Goal: Task Accomplishment & Management: Complete application form

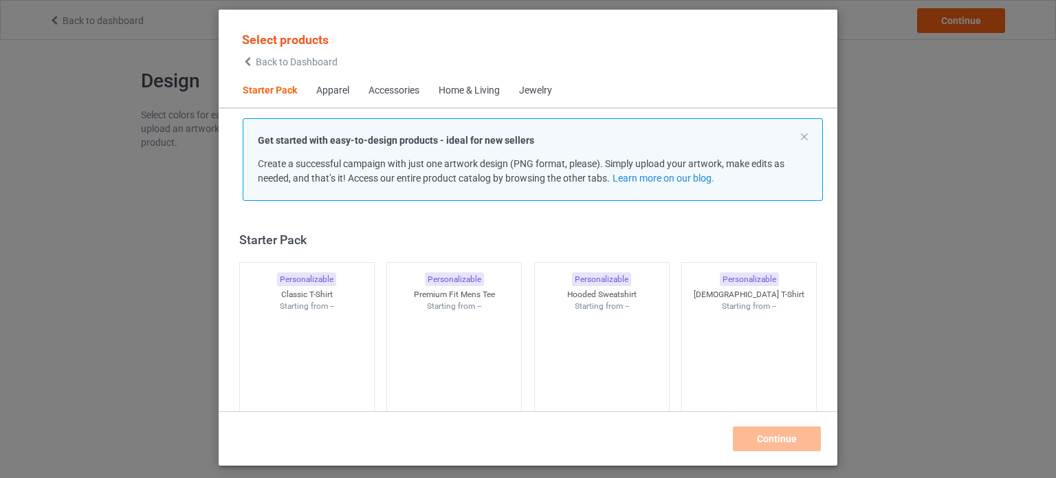
scroll to position [18, 0]
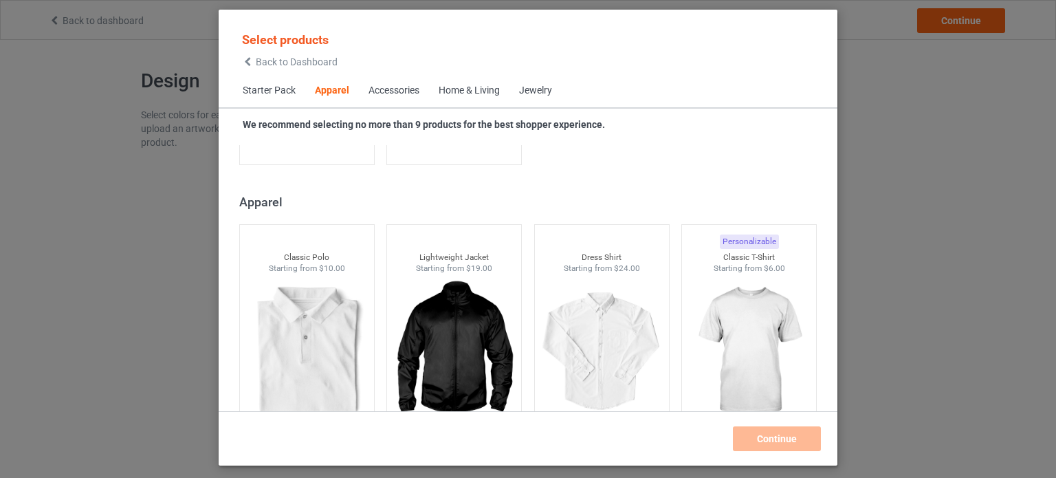
scroll to position [573, 0]
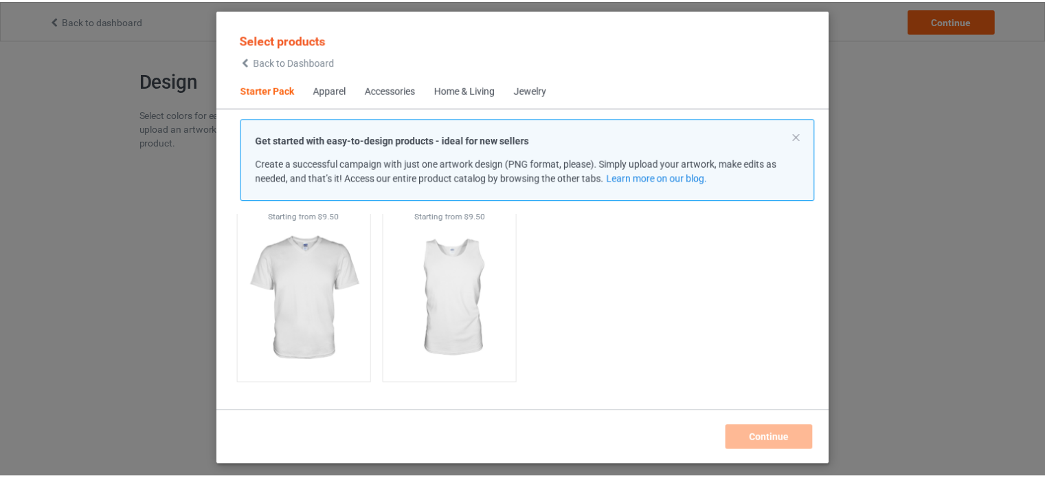
scroll to position [313, 0]
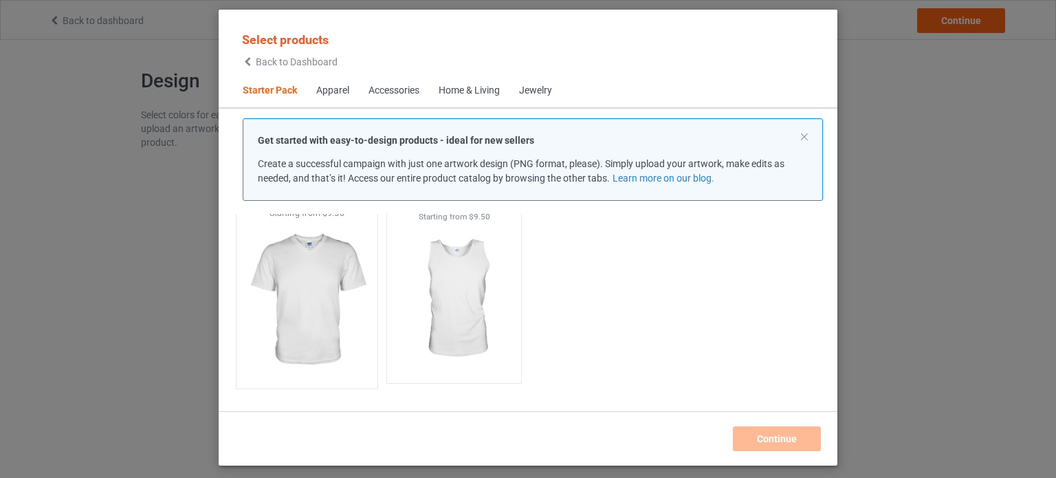
click at [323, 302] on img at bounding box center [306, 300] width 129 height 162
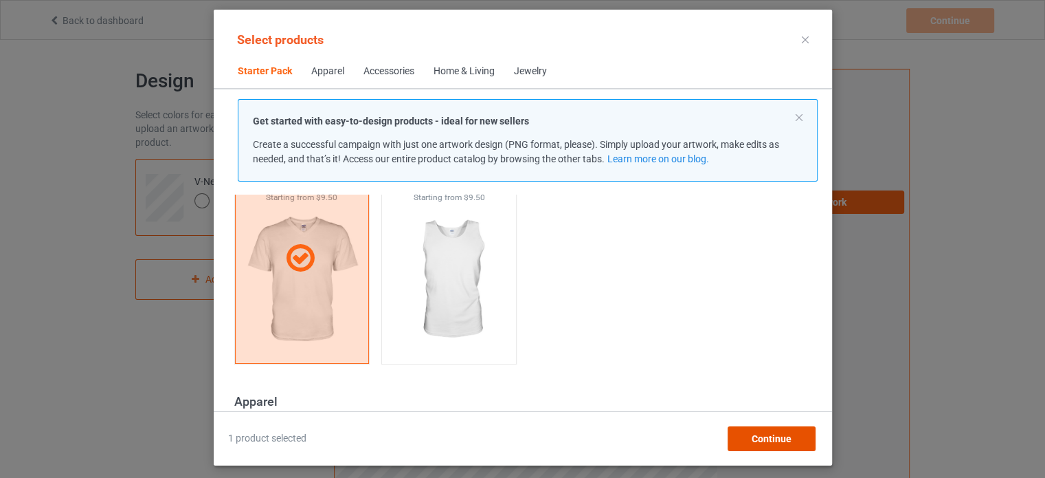
click at [770, 437] on span "Continue" at bounding box center [771, 438] width 40 height 11
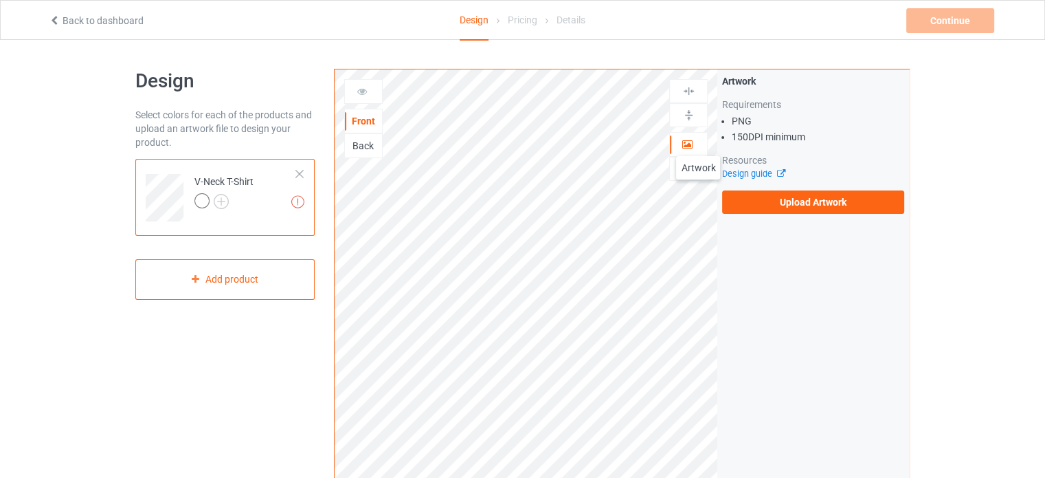
click at [698, 142] on div at bounding box center [688, 144] width 37 height 14
click at [744, 172] on link "Design guide" at bounding box center [753, 173] width 63 height 10
click at [366, 144] on div "Back" at bounding box center [363, 146] width 37 height 14
click at [371, 120] on div "Front" at bounding box center [363, 121] width 37 height 14
click at [696, 145] on div at bounding box center [688, 144] width 37 height 14
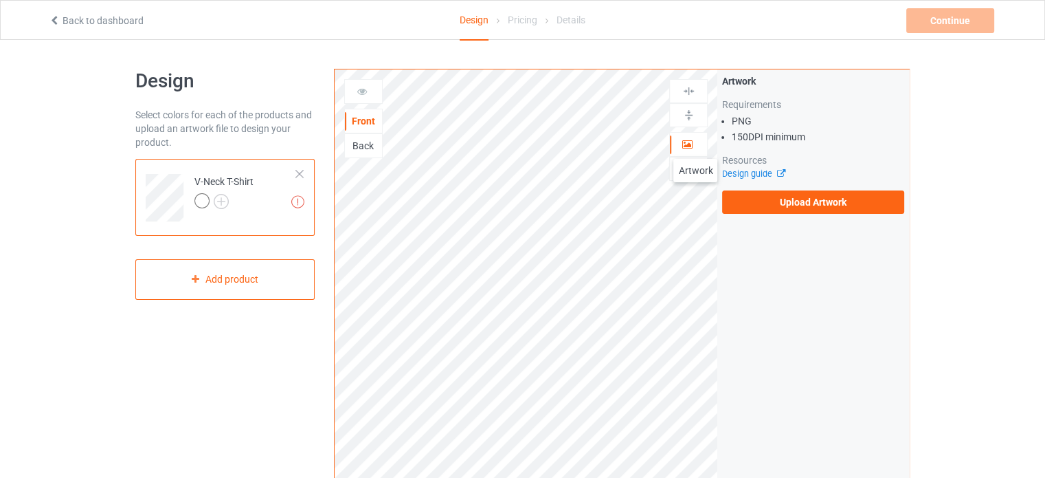
click at [696, 145] on div at bounding box center [688, 144] width 37 height 14
click at [204, 202] on div at bounding box center [202, 200] width 15 height 15
click at [221, 201] on img at bounding box center [221, 201] width 15 height 15
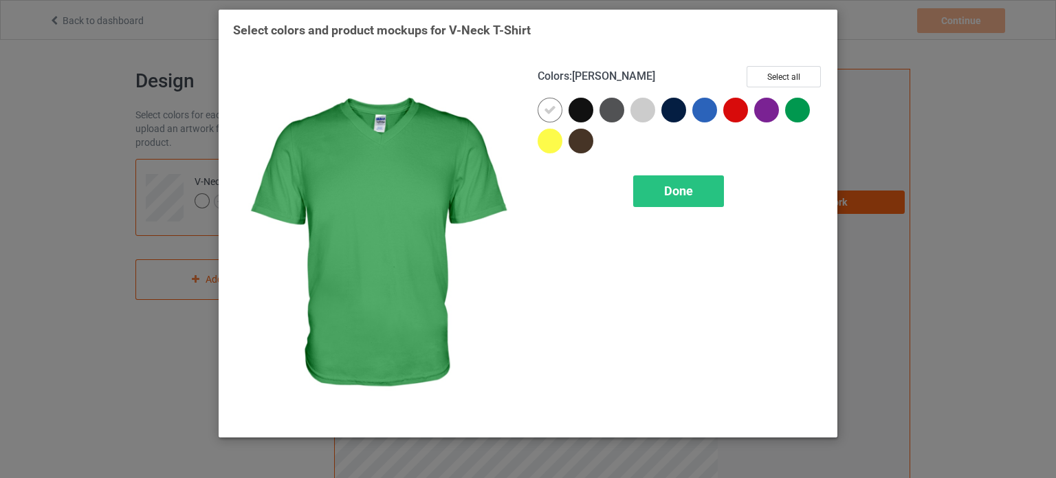
click at [795, 110] on div at bounding box center [797, 110] width 25 height 25
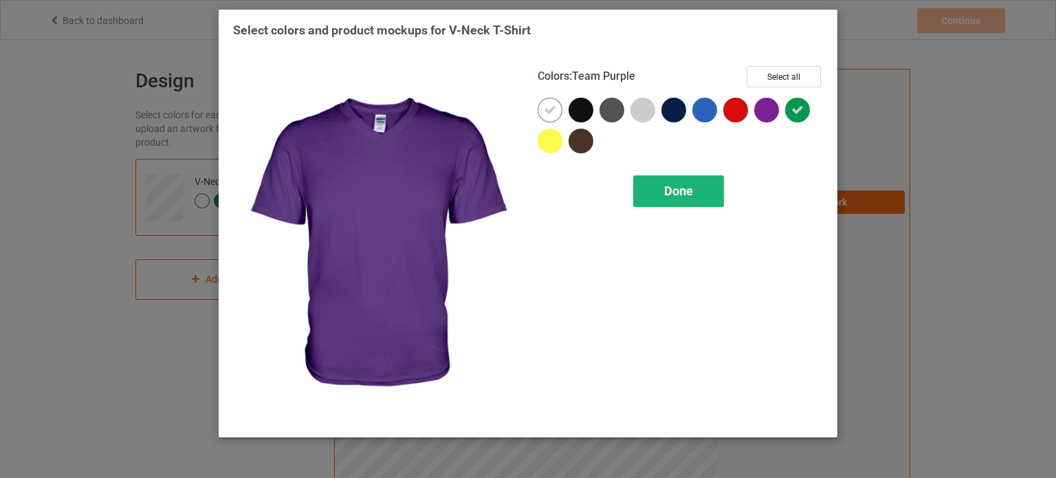
click at [693, 191] on span "Done" at bounding box center [678, 191] width 29 height 14
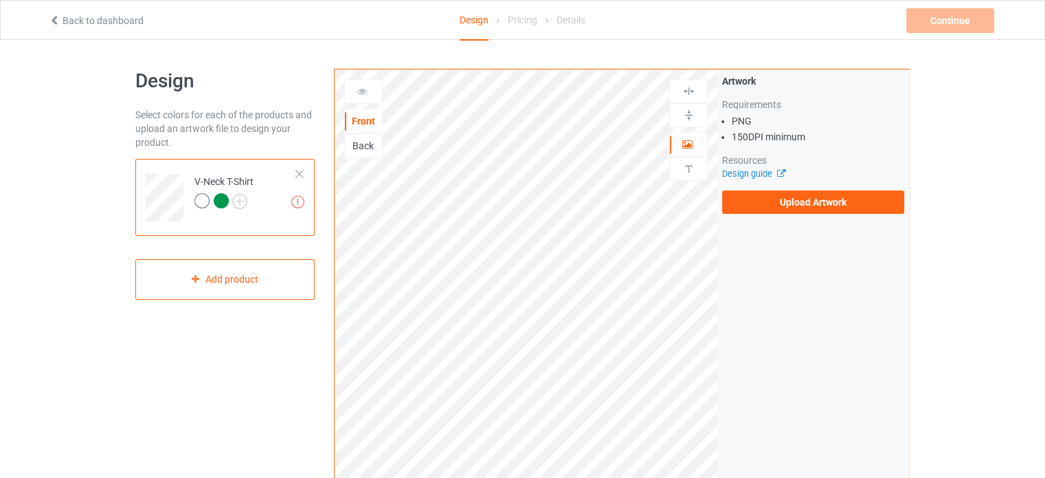
click at [220, 198] on div at bounding box center [221, 200] width 15 height 15
click at [197, 198] on div at bounding box center [202, 200] width 15 height 15
click at [234, 197] on img at bounding box center [239, 201] width 15 height 15
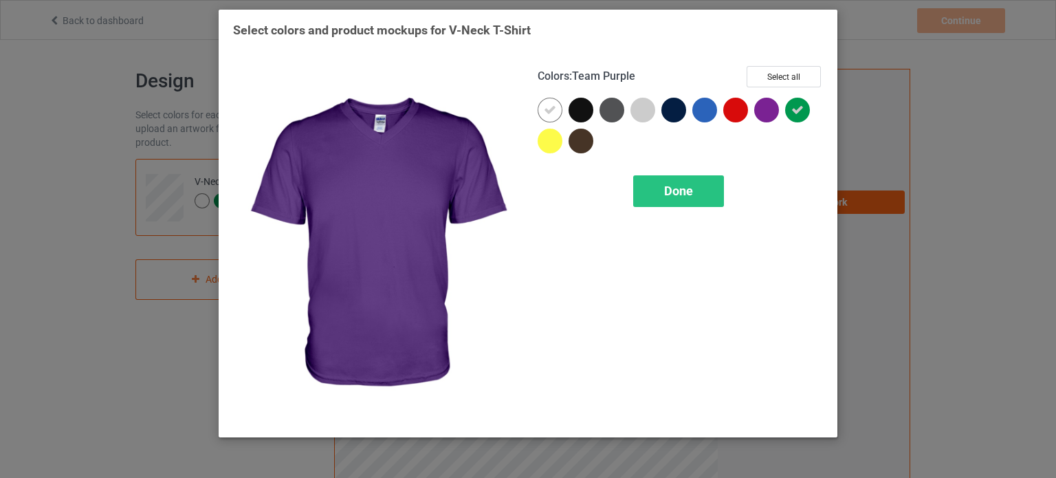
click at [771, 106] on div at bounding box center [766, 110] width 25 height 25
click at [678, 190] on span "Done" at bounding box center [678, 191] width 29 height 14
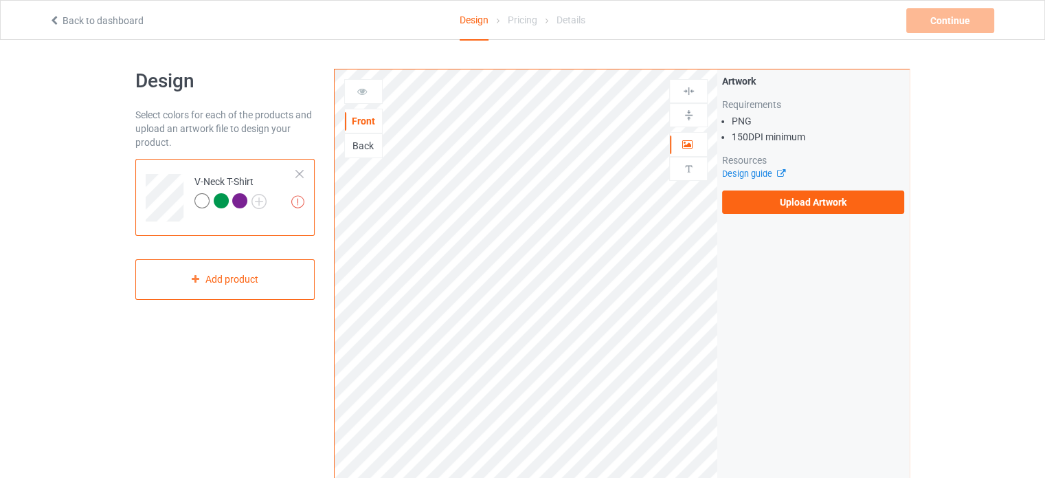
click at [221, 197] on div at bounding box center [221, 200] width 15 height 15
click at [239, 200] on div at bounding box center [239, 200] width 15 height 15
click at [240, 201] on div at bounding box center [239, 200] width 15 height 15
click at [217, 201] on div at bounding box center [221, 200] width 15 height 15
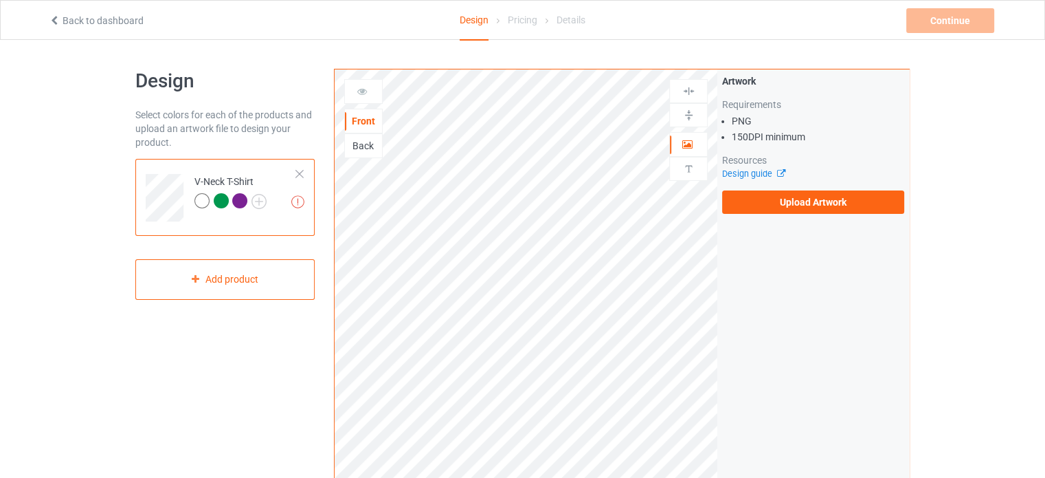
click at [236, 202] on div at bounding box center [239, 200] width 15 height 15
click at [698, 88] on div at bounding box center [688, 91] width 37 height 13
click at [690, 120] on img at bounding box center [689, 115] width 13 height 13
click at [692, 168] on img at bounding box center [689, 168] width 13 height 13
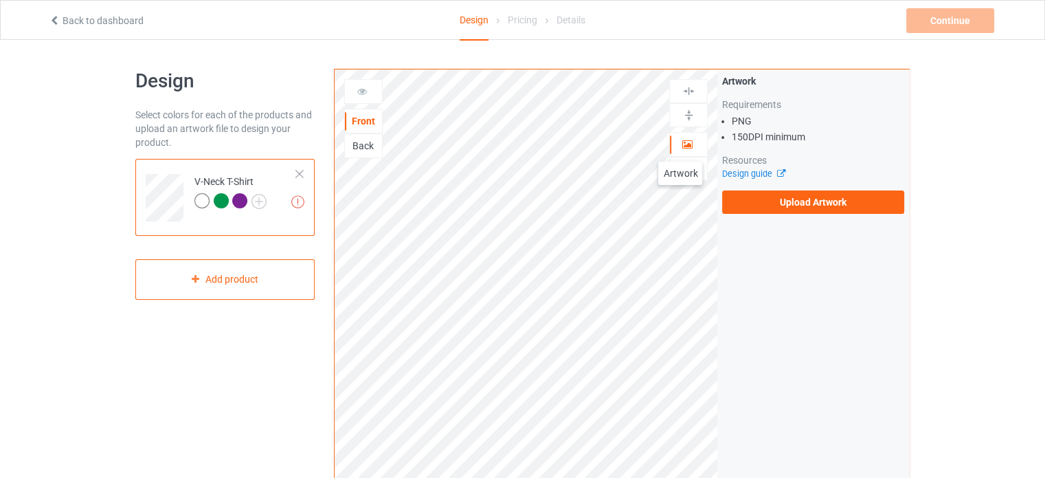
click at [680, 148] on div at bounding box center [688, 144] width 37 height 14
click at [691, 166] on img at bounding box center [689, 168] width 13 height 13
click at [681, 168] on div at bounding box center [688, 168] width 37 height 13
click at [687, 142] on icon at bounding box center [688, 142] width 12 height 10
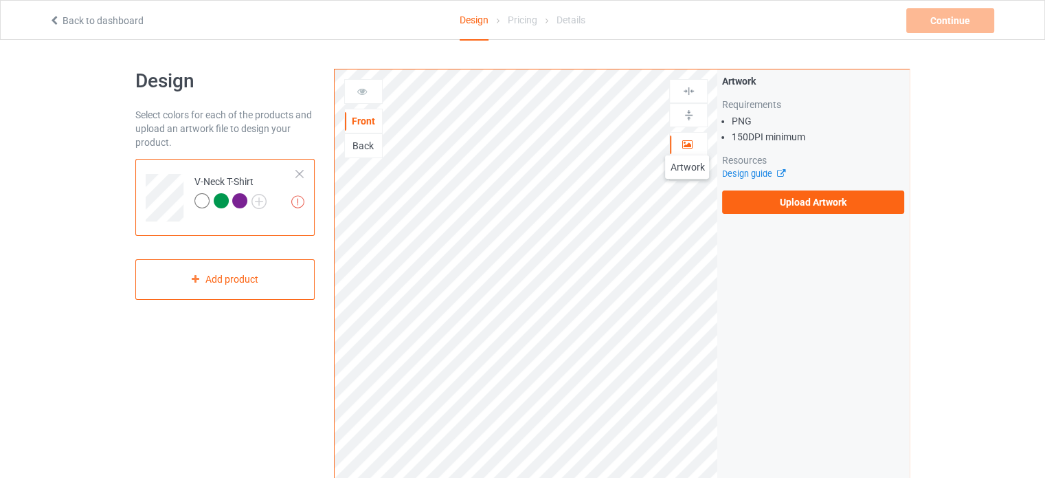
click at [687, 142] on icon at bounding box center [688, 142] width 12 height 10
click at [693, 145] on div at bounding box center [688, 144] width 37 height 14
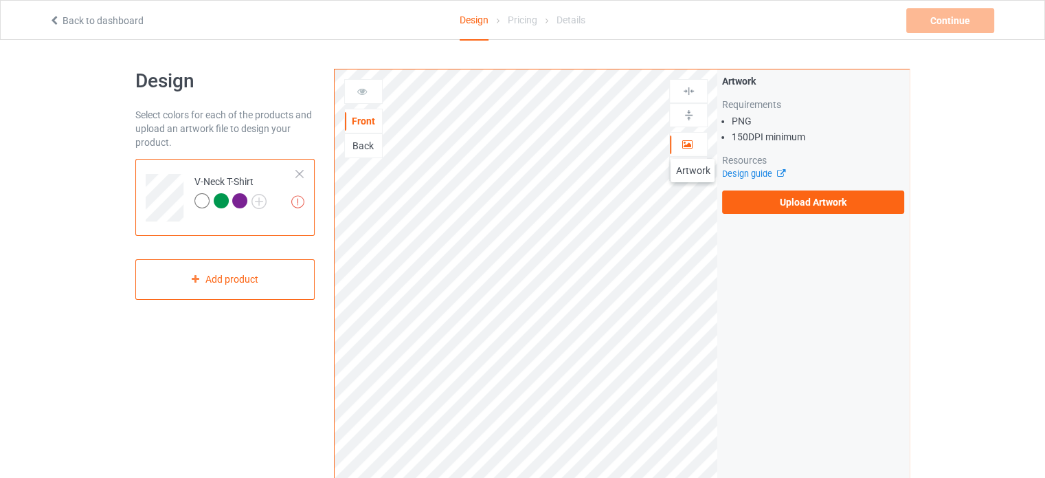
click at [693, 145] on div at bounding box center [688, 144] width 37 height 14
click at [691, 163] on img at bounding box center [689, 168] width 13 height 13
click at [687, 169] on img at bounding box center [689, 168] width 13 height 13
click at [690, 170] on img at bounding box center [689, 168] width 13 height 13
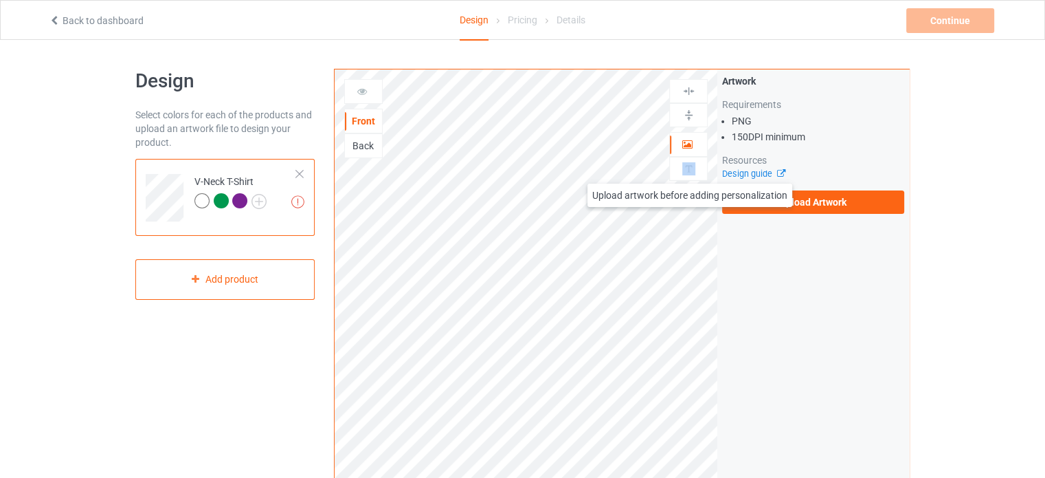
click at [690, 170] on img at bounding box center [689, 168] width 13 height 13
click at [690, 142] on icon at bounding box center [688, 142] width 12 height 10
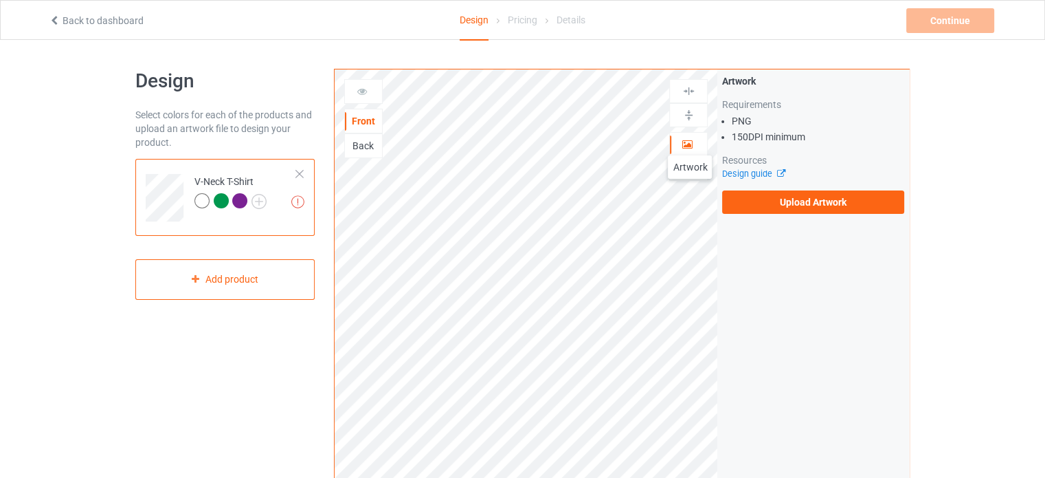
click at [690, 142] on icon at bounding box center [688, 142] width 12 height 10
click at [689, 111] on img at bounding box center [689, 115] width 13 height 13
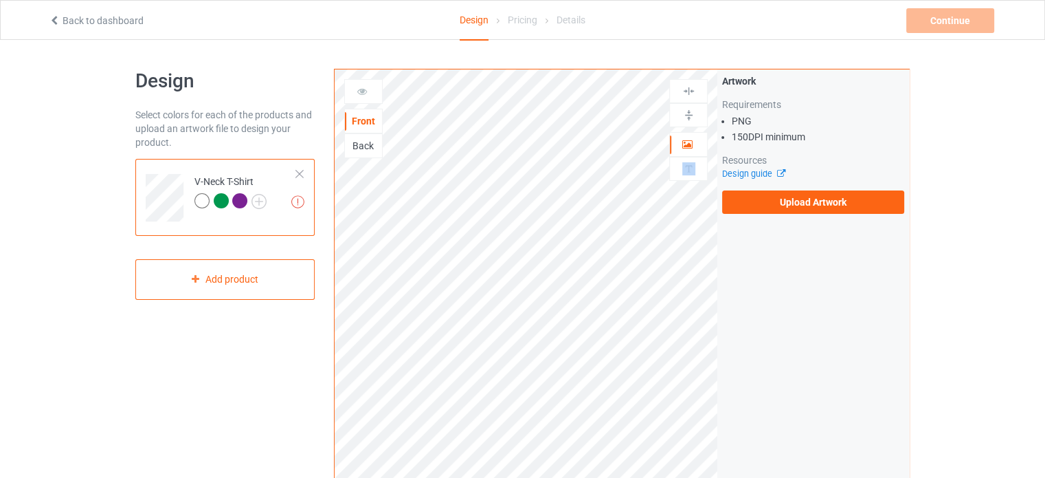
click at [691, 90] on img at bounding box center [689, 91] width 13 height 13
click at [698, 89] on div at bounding box center [688, 91] width 37 height 13
click at [704, 142] on div at bounding box center [688, 144] width 37 height 14
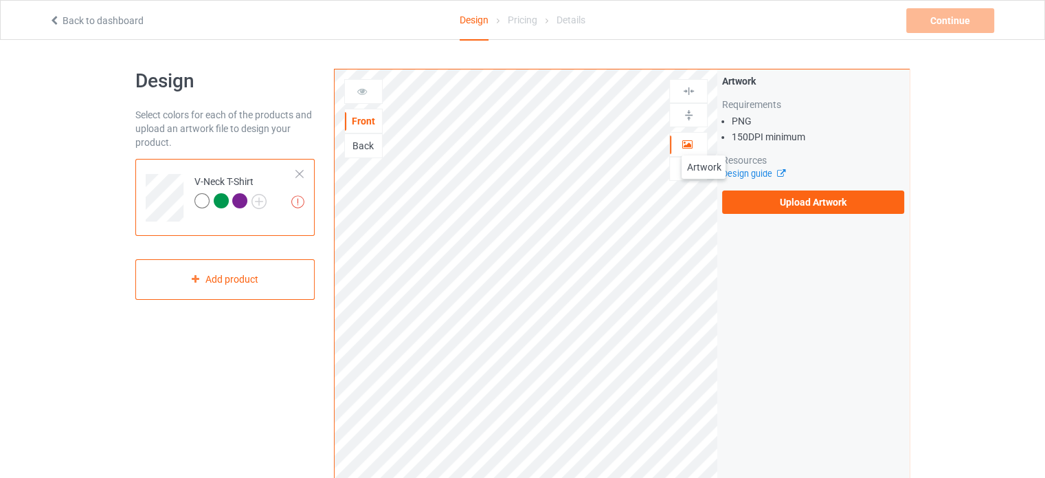
click at [704, 142] on div at bounding box center [688, 144] width 37 height 14
click at [740, 171] on link "Design guide" at bounding box center [753, 173] width 63 height 10
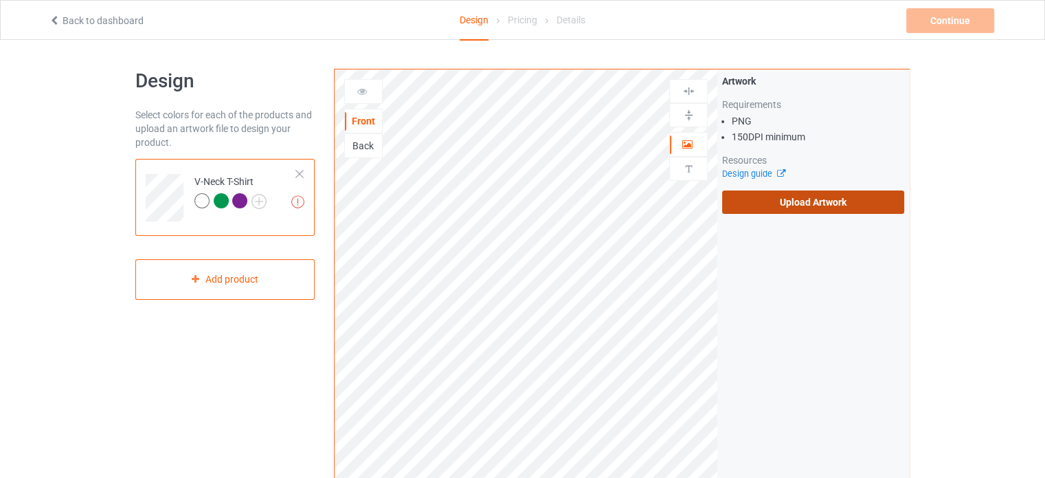
click at [784, 200] on label "Upload Artwork" at bounding box center [813, 201] width 182 height 23
click at [0, 0] on input "Upload Artwork" at bounding box center [0, 0] width 0 height 0
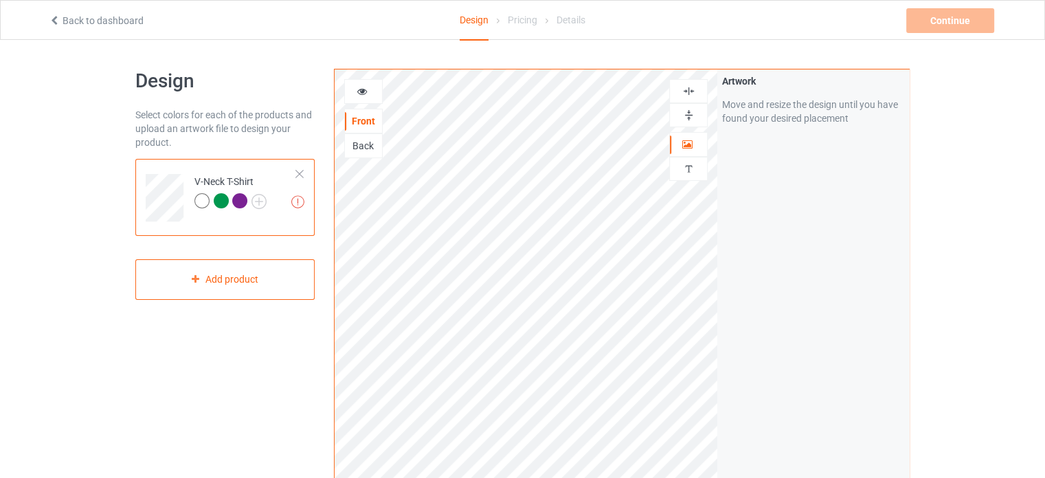
click at [687, 111] on img at bounding box center [689, 115] width 13 height 13
click at [692, 93] on img at bounding box center [689, 91] width 13 height 13
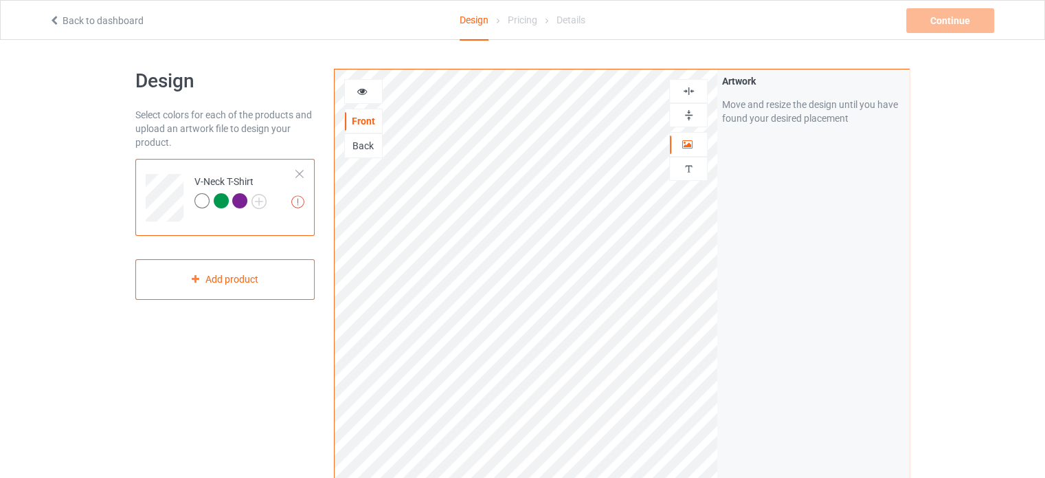
click at [692, 93] on img at bounding box center [689, 91] width 13 height 13
drag, startPoint x: 692, startPoint y: 93, endPoint x: 693, endPoint y: 115, distance: 21.3
click at [693, 115] on div at bounding box center [688, 103] width 38 height 48
click at [693, 115] on img at bounding box center [689, 115] width 13 height 13
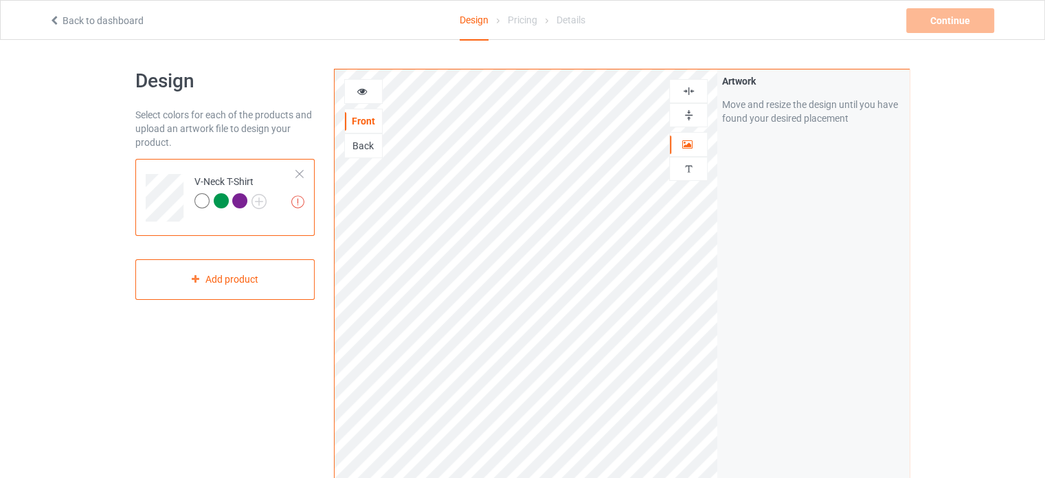
click at [693, 115] on img at bounding box center [689, 115] width 13 height 13
click at [692, 112] on img at bounding box center [689, 115] width 13 height 13
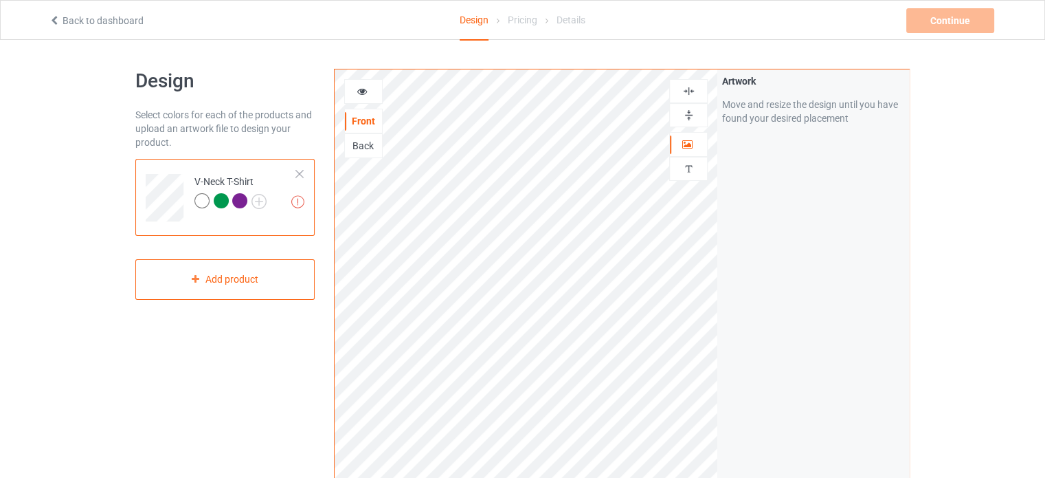
drag, startPoint x: 692, startPoint y: 112, endPoint x: 685, endPoint y: 118, distance: 9.3
click at [685, 118] on img at bounding box center [689, 115] width 13 height 13
click at [696, 148] on div at bounding box center [688, 144] width 37 height 14
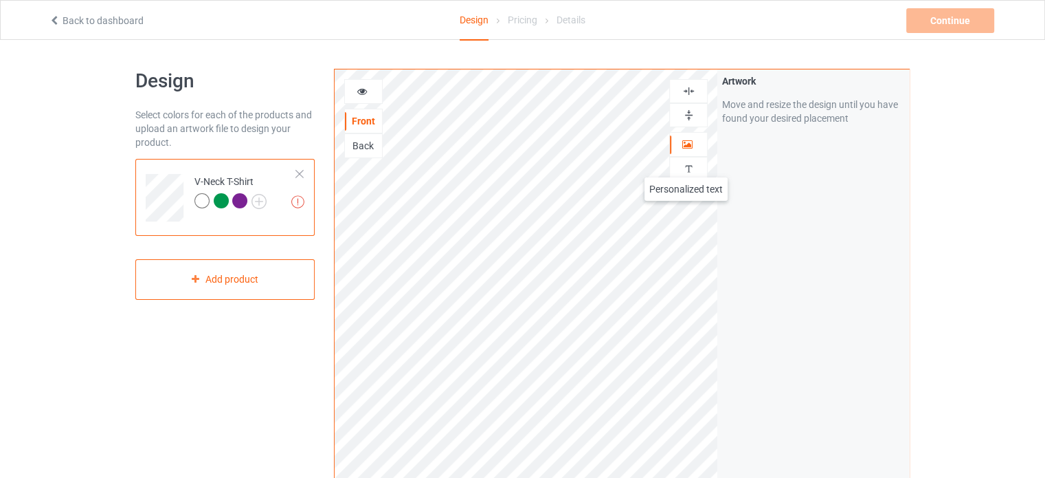
click at [687, 164] on img at bounding box center [689, 168] width 13 height 13
click at [366, 90] on icon at bounding box center [363, 90] width 12 height 10
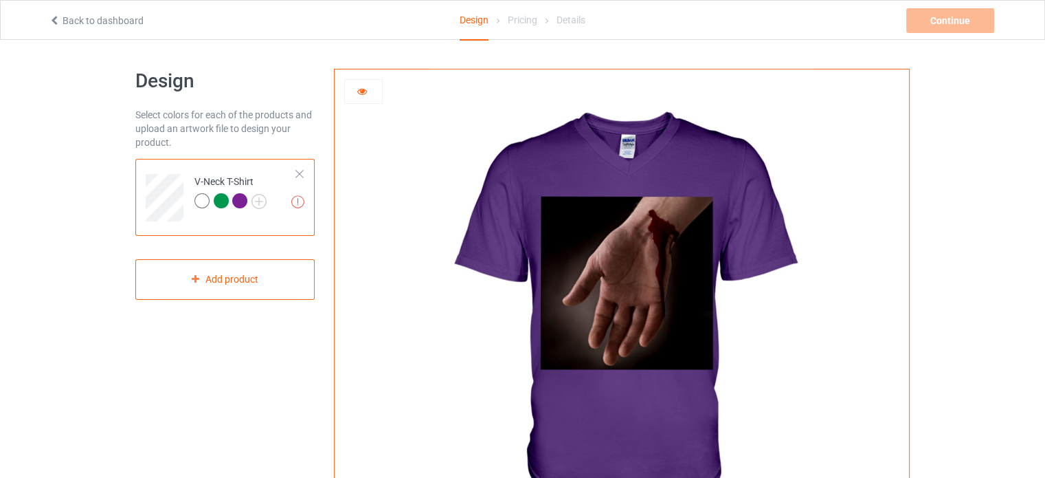
click at [366, 90] on icon at bounding box center [363, 90] width 12 height 10
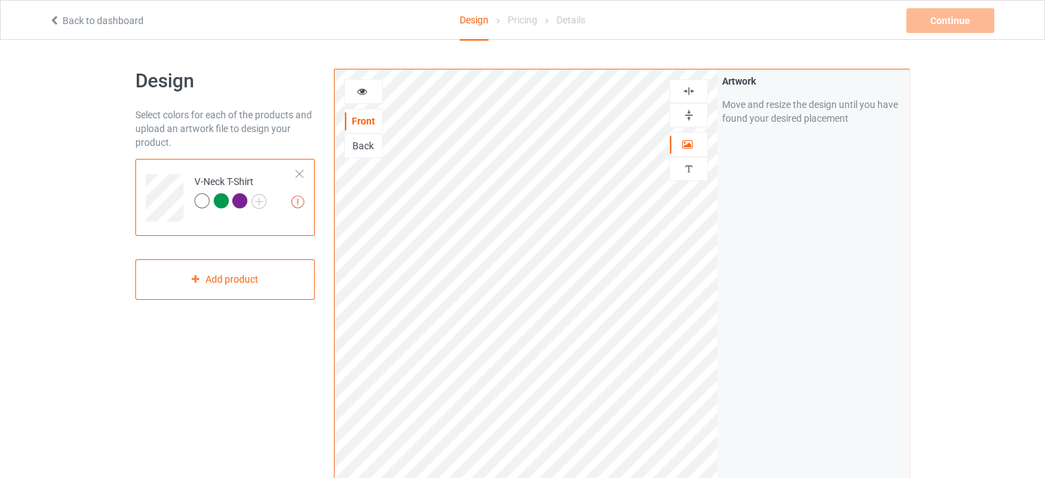
click at [360, 142] on div "Back" at bounding box center [363, 146] width 37 height 14
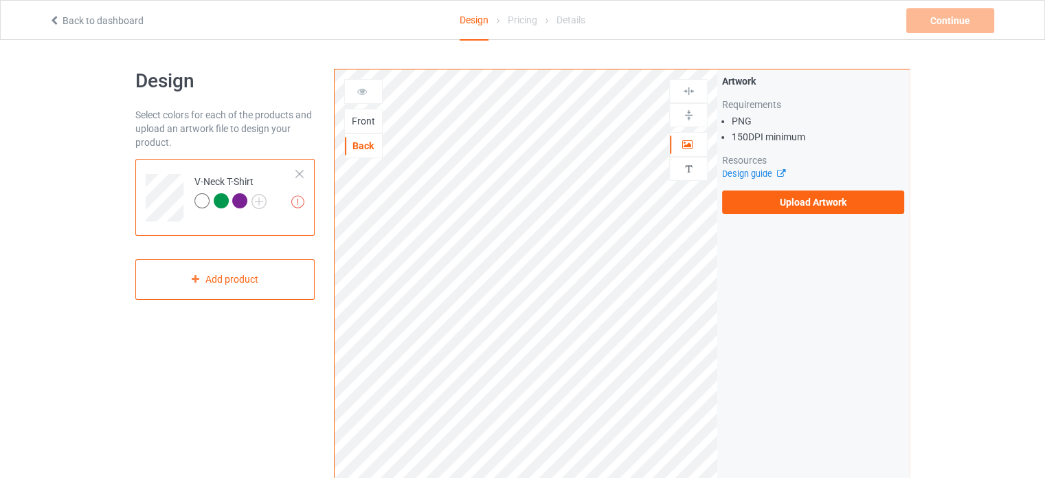
click at [362, 91] on icon at bounding box center [363, 90] width 12 height 10
click at [363, 89] on icon at bounding box center [363, 90] width 12 height 10
click at [363, 124] on div "Front" at bounding box center [363, 121] width 37 height 14
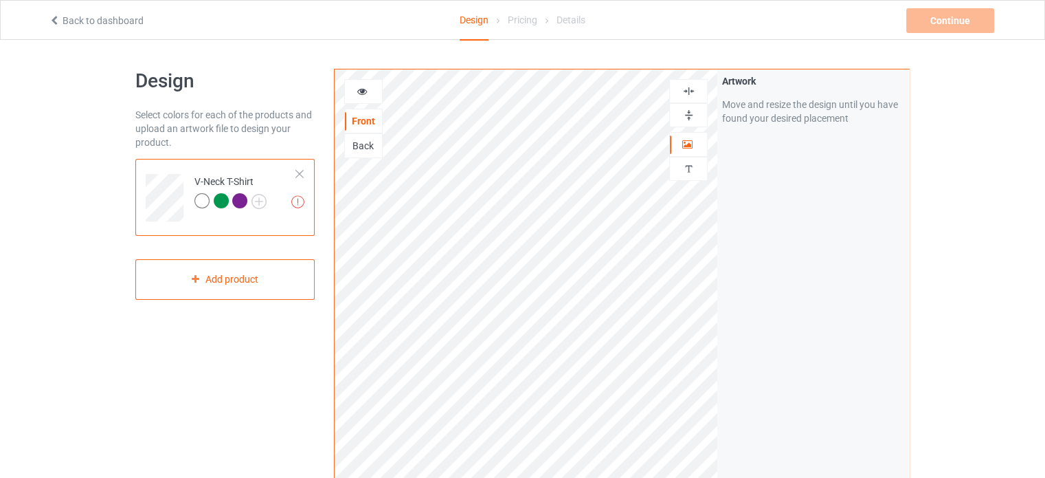
click at [223, 199] on div at bounding box center [221, 200] width 15 height 15
click at [241, 203] on div at bounding box center [239, 200] width 15 height 15
click at [261, 202] on img at bounding box center [259, 201] width 15 height 15
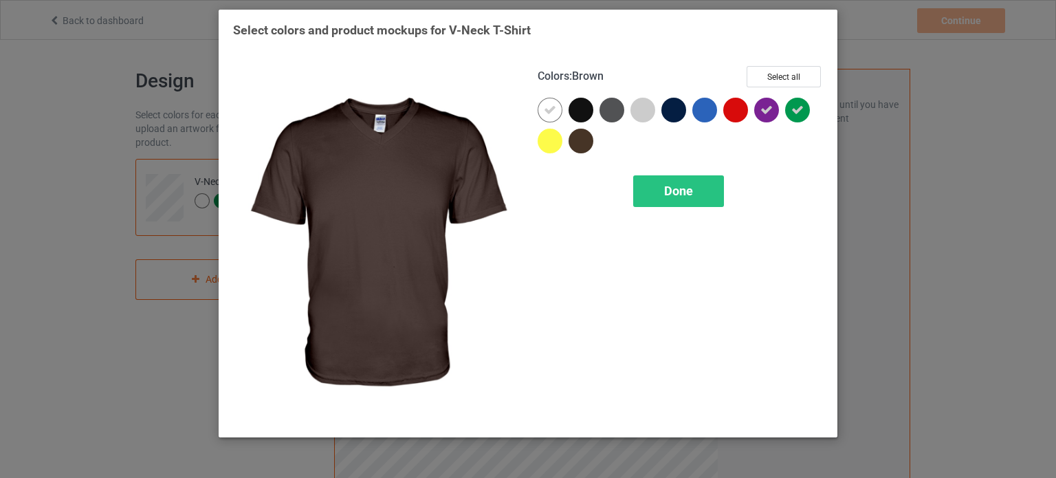
click at [584, 141] on div at bounding box center [580, 141] width 25 height 25
click at [668, 192] on span "Done" at bounding box center [678, 191] width 29 height 14
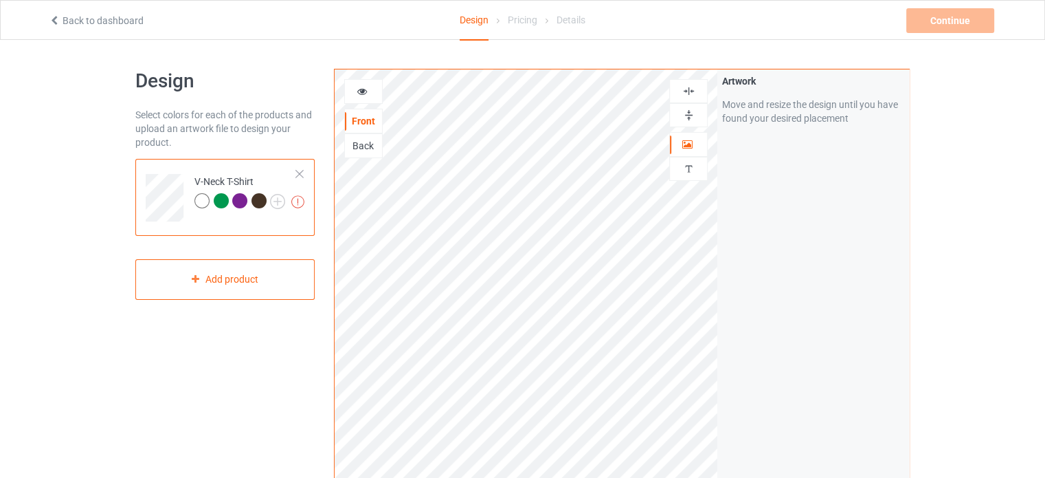
click at [258, 196] on div at bounding box center [259, 200] width 15 height 15
click at [259, 200] on div at bounding box center [259, 200] width 15 height 15
click at [279, 199] on img at bounding box center [277, 201] width 15 height 15
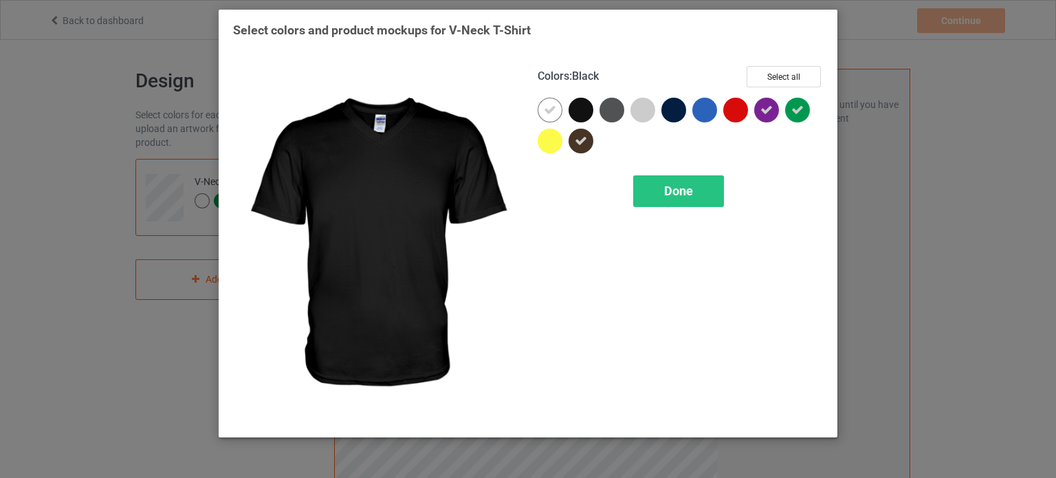
click at [585, 112] on div at bounding box center [580, 110] width 25 height 25
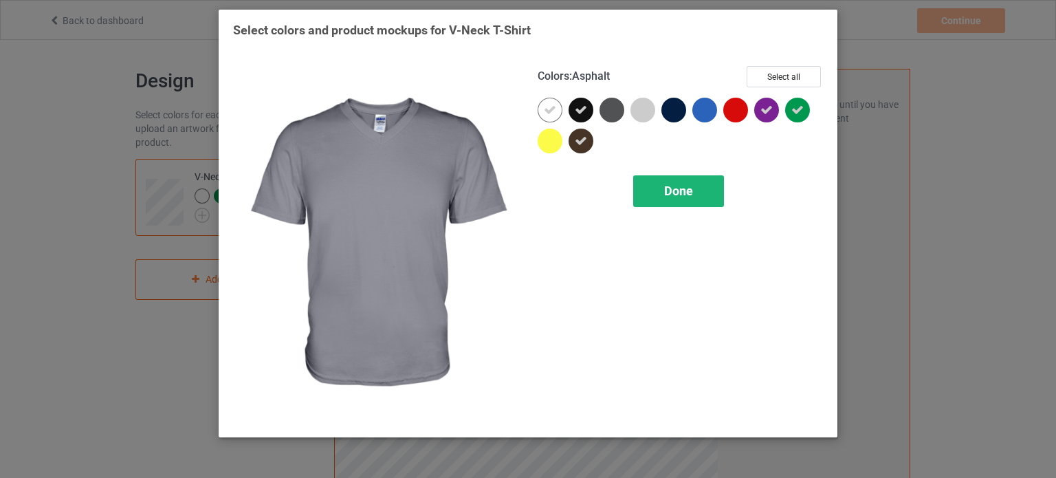
click at [654, 186] on div "Done" at bounding box center [678, 191] width 91 height 32
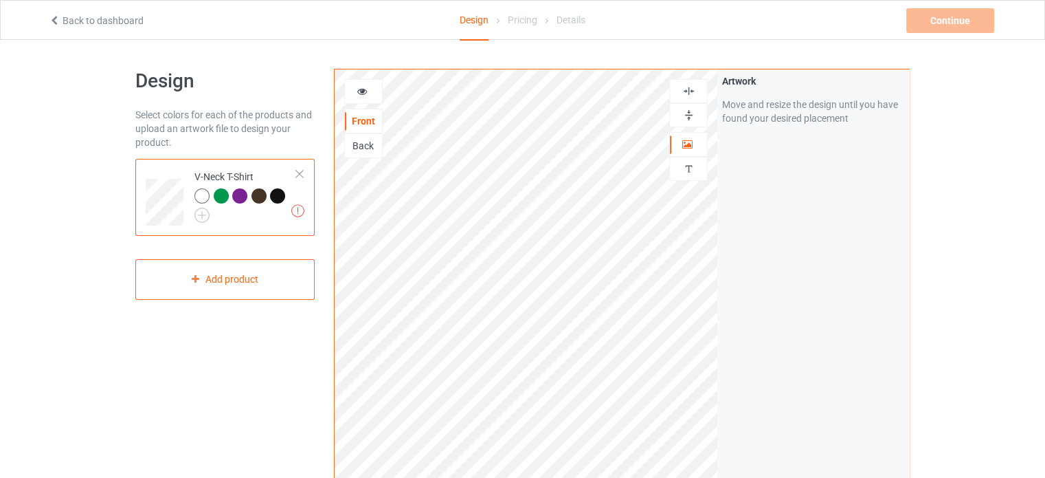
click at [276, 195] on div at bounding box center [277, 195] width 15 height 15
click at [200, 195] on div at bounding box center [202, 195] width 15 height 15
click at [219, 194] on div at bounding box center [221, 195] width 15 height 15
click at [277, 195] on div at bounding box center [277, 195] width 15 height 15
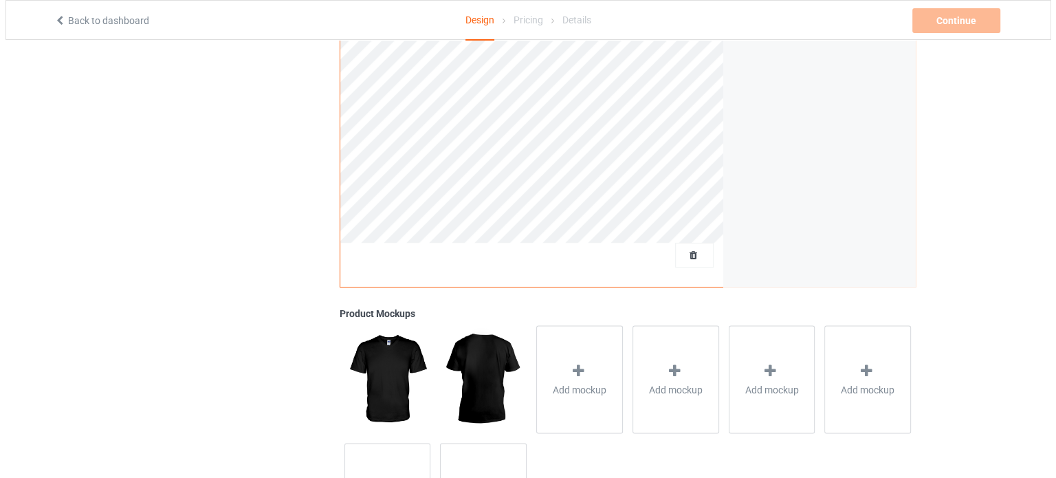
scroll to position [373, 0]
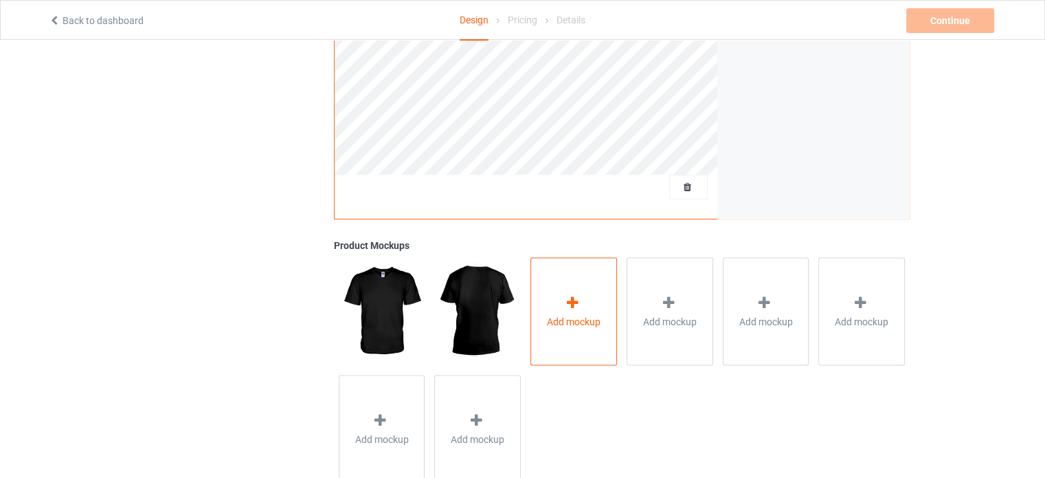
click at [590, 308] on div "Add mockup" at bounding box center [574, 311] width 87 height 108
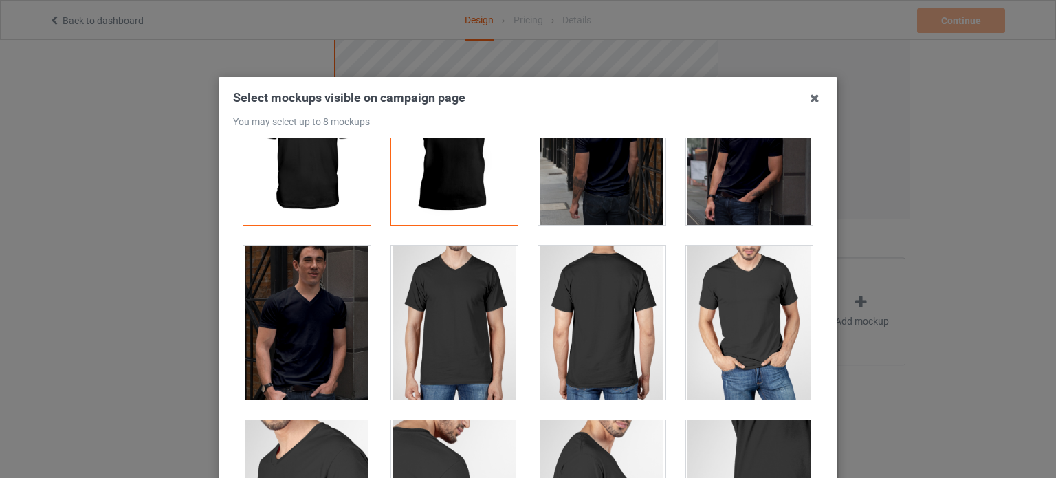
scroll to position [77, 0]
click at [737, 301] on div at bounding box center [749, 322] width 127 height 154
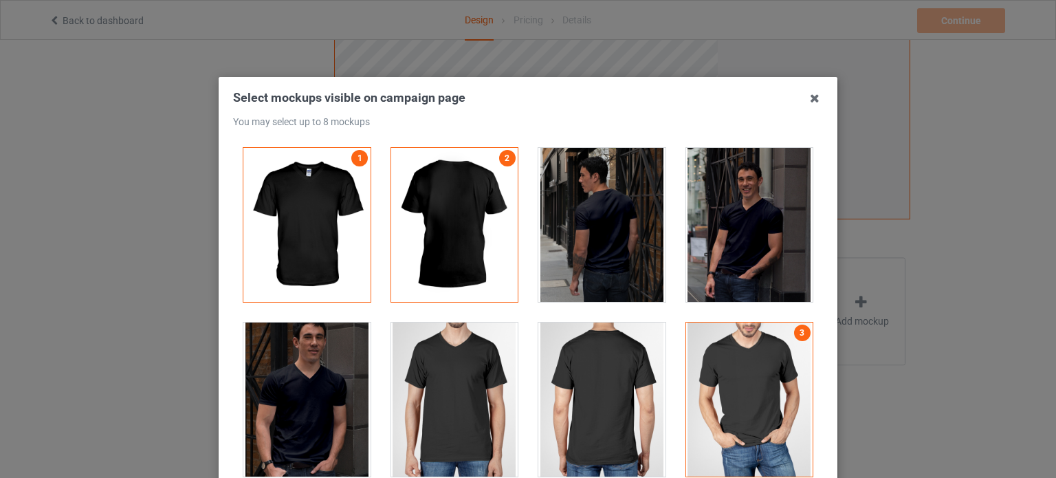
click at [591, 228] on div at bounding box center [601, 225] width 127 height 154
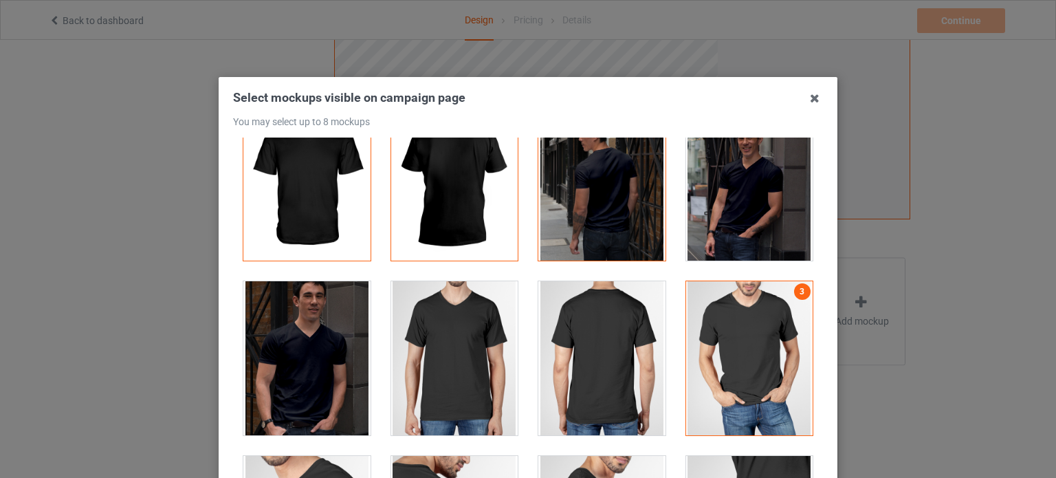
scroll to position [44, 0]
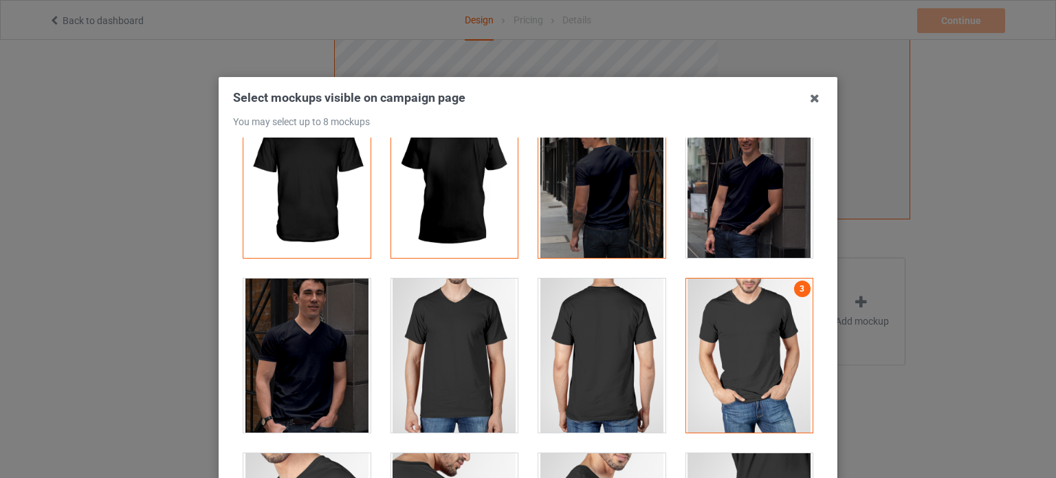
click at [267, 362] on div at bounding box center [306, 355] width 127 height 154
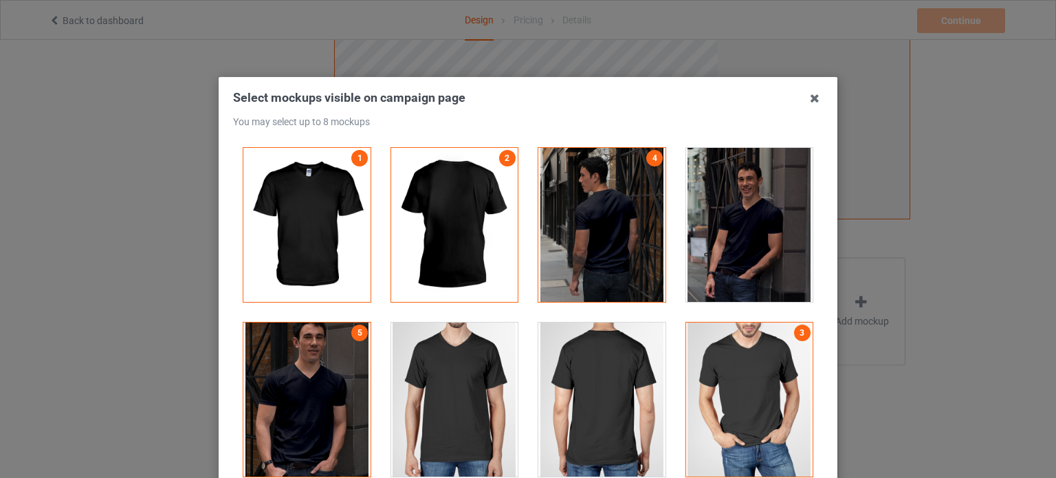
click at [584, 256] on div at bounding box center [601, 225] width 127 height 154
click at [806, 99] on icon at bounding box center [814, 98] width 22 height 22
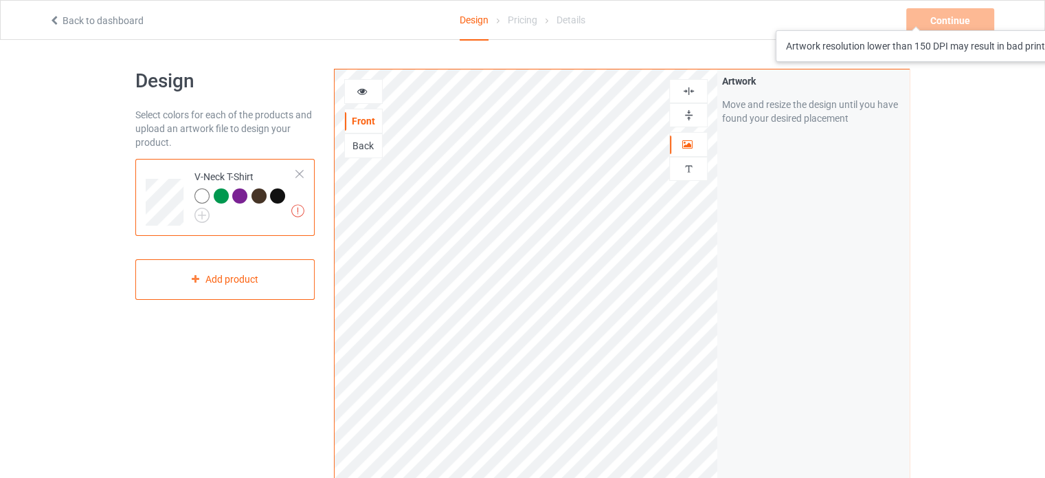
click at [940, 16] on div "Continue Artwork resolution lower than 150 DPI may result in bad print" at bounding box center [952, 20] width 91 height 25
click at [687, 135] on div "Artwork" at bounding box center [688, 144] width 38 height 25
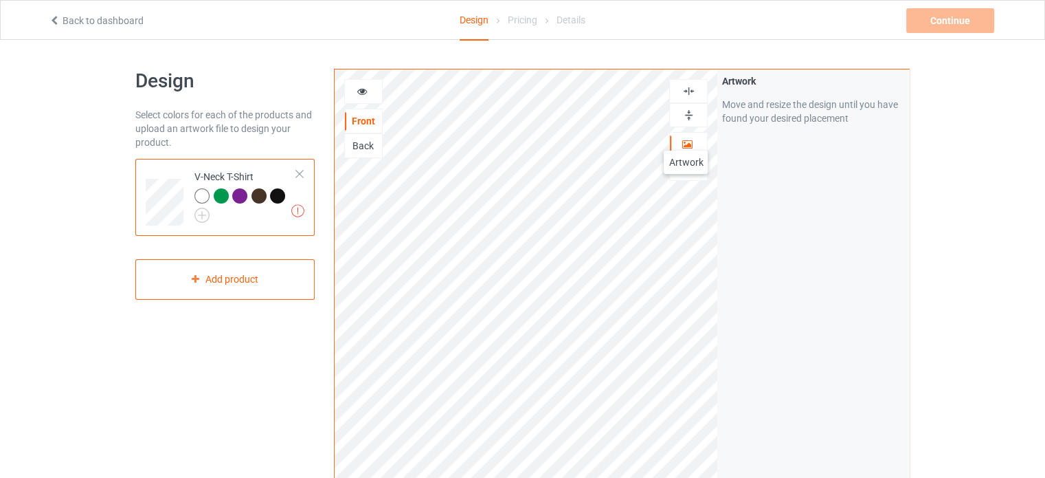
click at [686, 137] on icon at bounding box center [688, 142] width 12 height 10
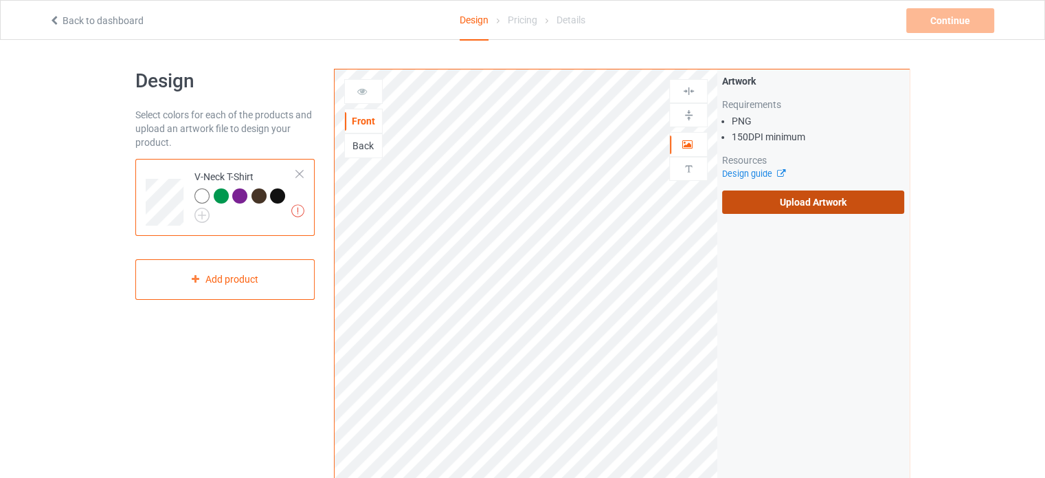
click at [766, 200] on label "Upload Artwork" at bounding box center [813, 201] width 182 height 23
click at [0, 0] on input "Upload Artwork" at bounding box center [0, 0] width 0 height 0
click at [759, 197] on label "Upload Artwork" at bounding box center [813, 201] width 182 height 23
click at [0, 0] on input "Upload Artwork" at bounding box center [0, 0] width 0 height 0
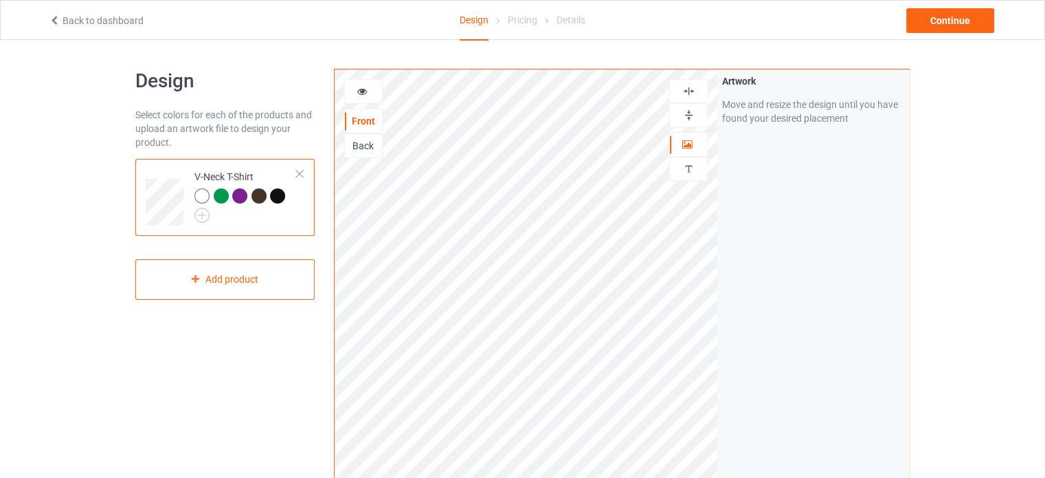
click at [198, 190] on div at bounding box center [202, 195] width 15 height 15
click at [218, 197] on div at bounding box center [221, 195] width 15 height 15
click at [201, 195] on div at bounding box center [202, 195] width 15 height 15
drag, startPoint x: 203, startPoint y: 192, endPoint x: 179, endPoint y: 359, distance: 168.7
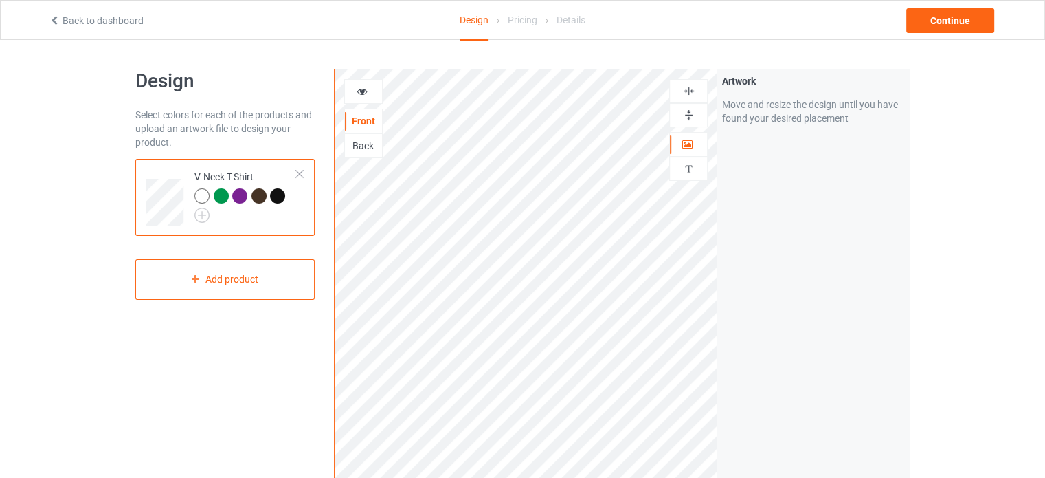
click at [179, 359] on div "Design Select colors for each of the products and upload an artwork file to des…" at bounding box center [225, 465] width 199 height 812
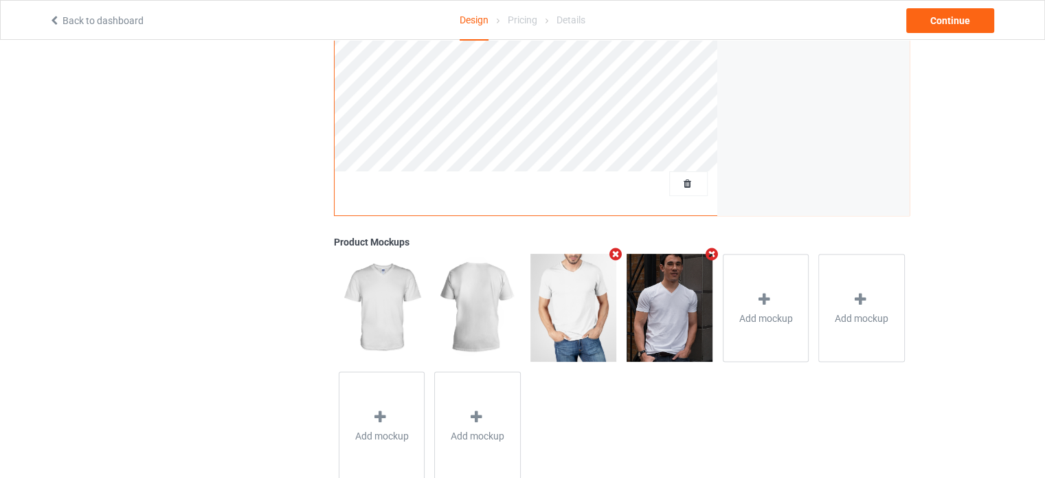
scroll to position [411, 0]
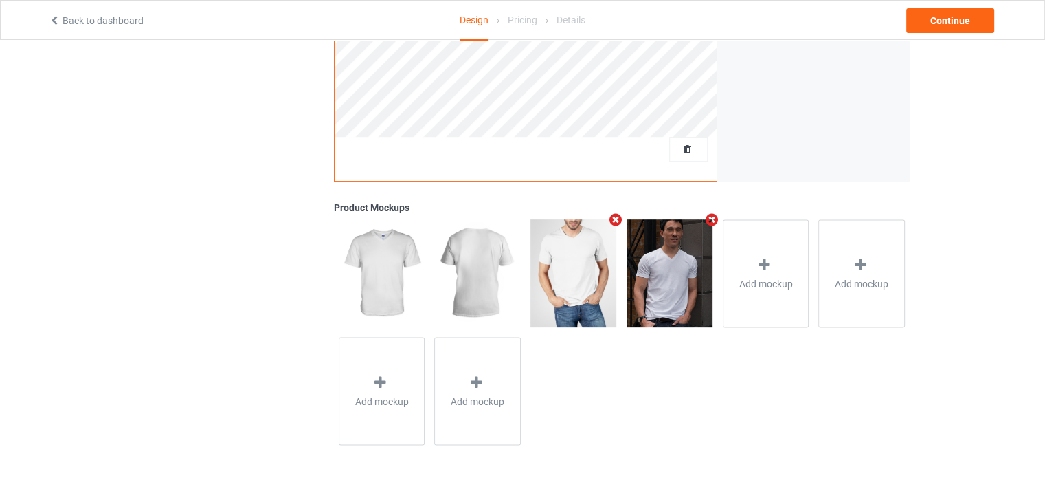
click at [564, 271] on img at bounding box center [574, 272] width 86 height 107
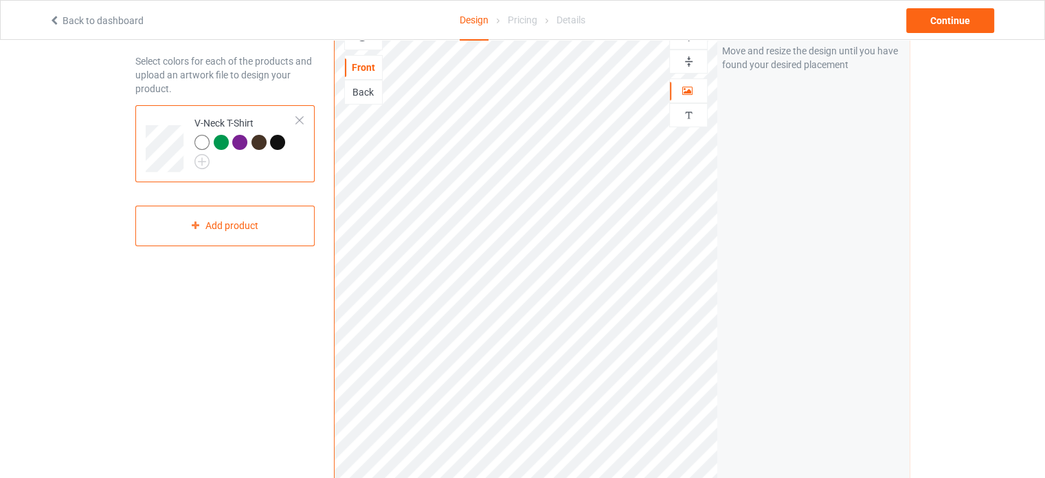
scroll to position [0, 0]
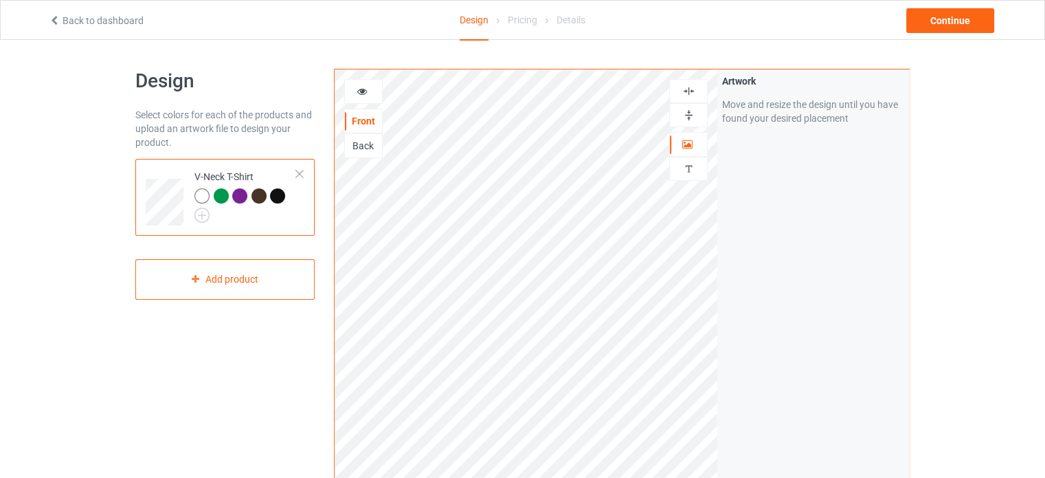
click at [354, 88] on div at bounding box center [363, 92] width 37 height 14
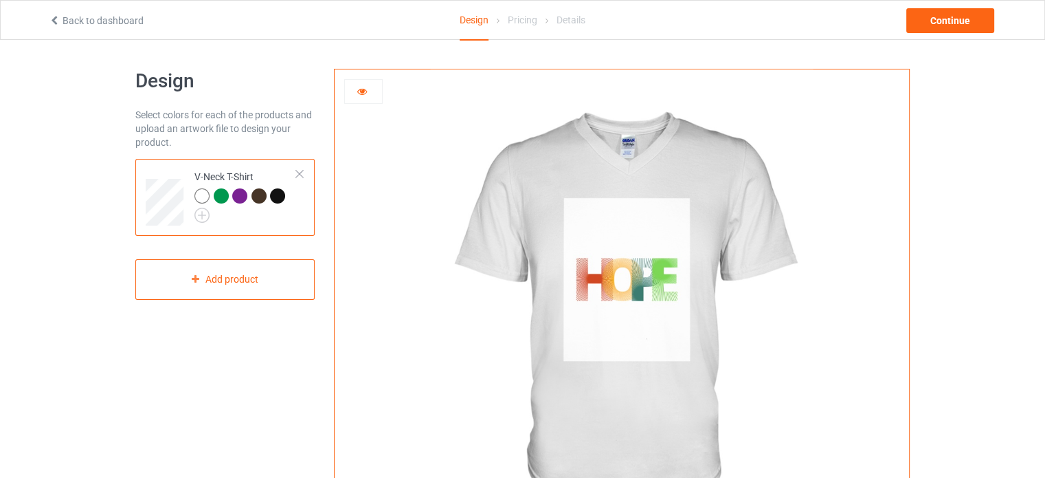
click at [354, 92] on div at bounding box center [363, 92] width 37 height 14
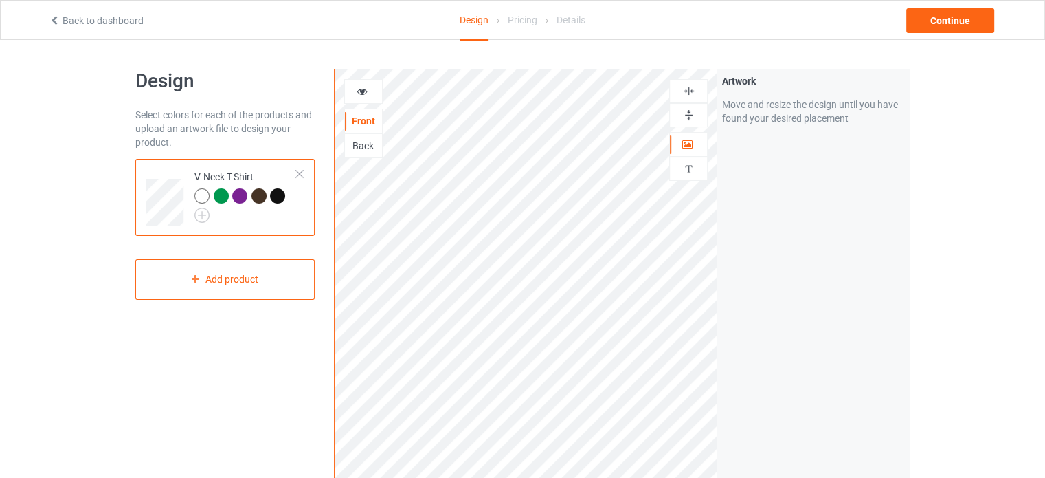
click at [278, 190] on div at bounding box center [277, 195] width 15 height 15
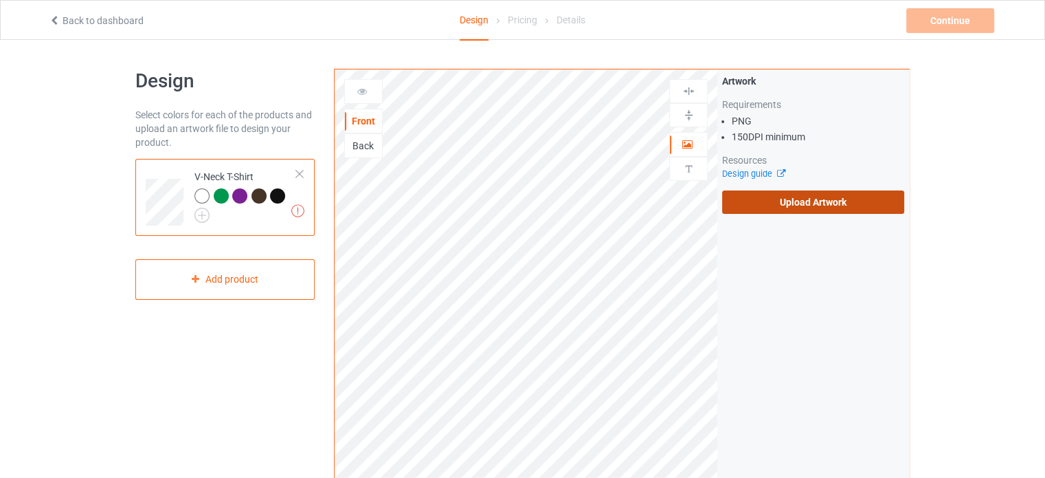
click at [774, 206] on label "Upload Artwork" at bounding box center [813, 201] width 182 height 23
click at [0, 0] on input "Upload Artwork" at bounding box center [0, 0] width 0 height 0
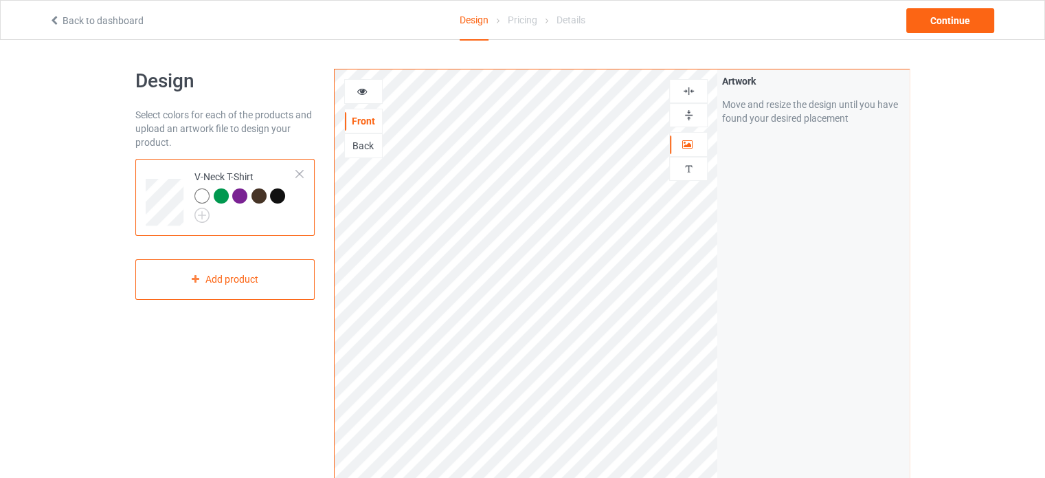
click at [198, 195] on div at bounding box center [202, 195] width 15 height 15
click at [255, 196] on div at bounding box center [259, 195] width 15 height 15
click at [276, 197] on div at bounding box center [277, 195] width 15 height 15
click at [366, 94] on icon at bounding box center [363, 90] width 12 height 10
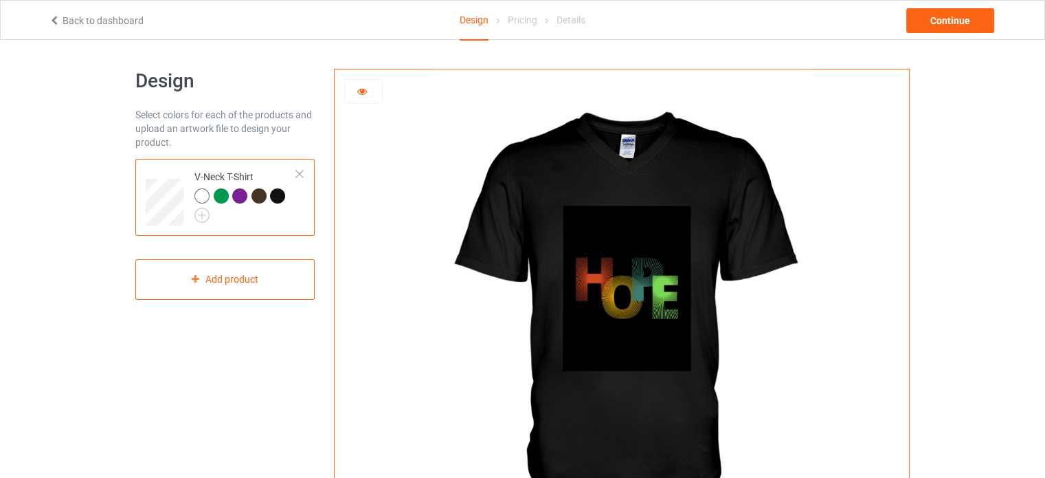
click at [363, 89] on icon at bounding box center [363, 90] width 12 height 10
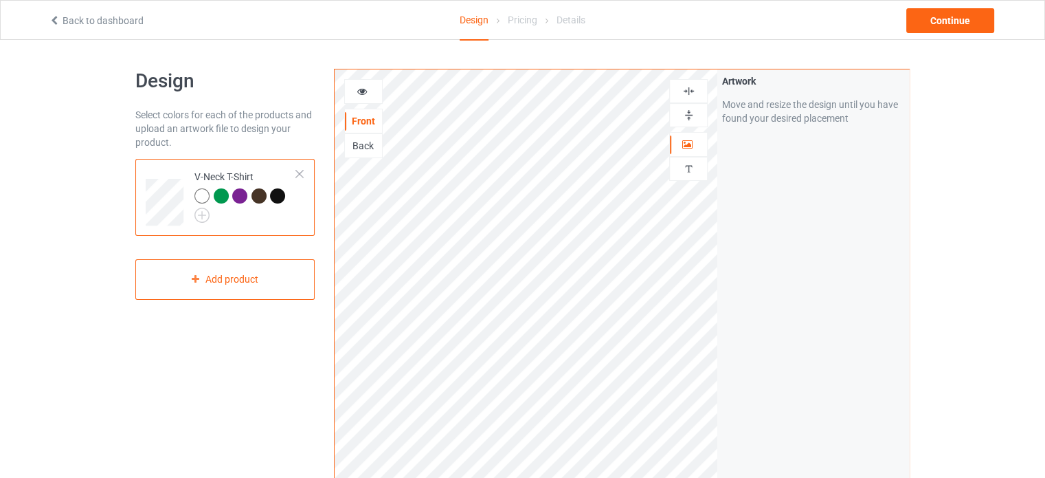
click at [278, 199] on div at bounding box center [277, 195] width 15 height 15
click at [200, 209] on img at bounding box center [202, 215] width 15 height 15
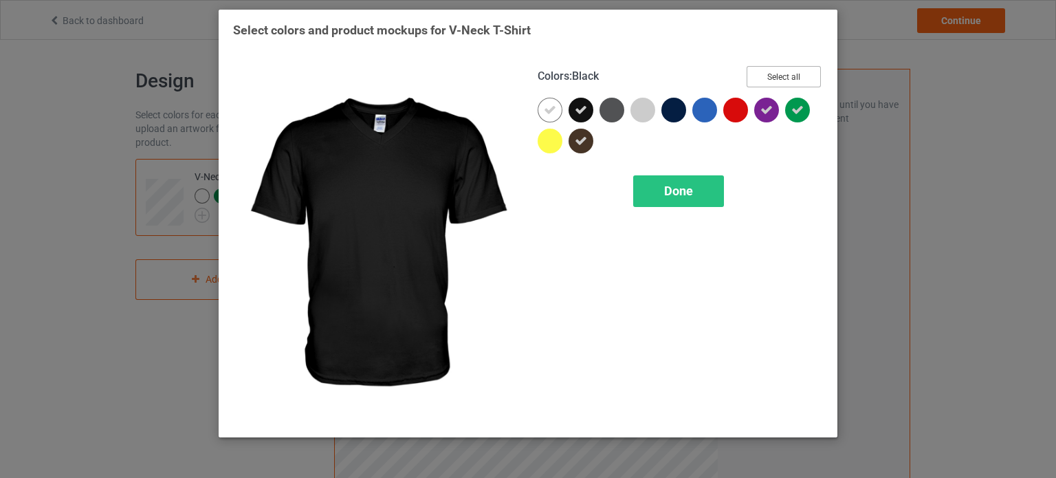
click at [761, 84] on button "Select all" at bounding box center [783, 76] width 74 height 21
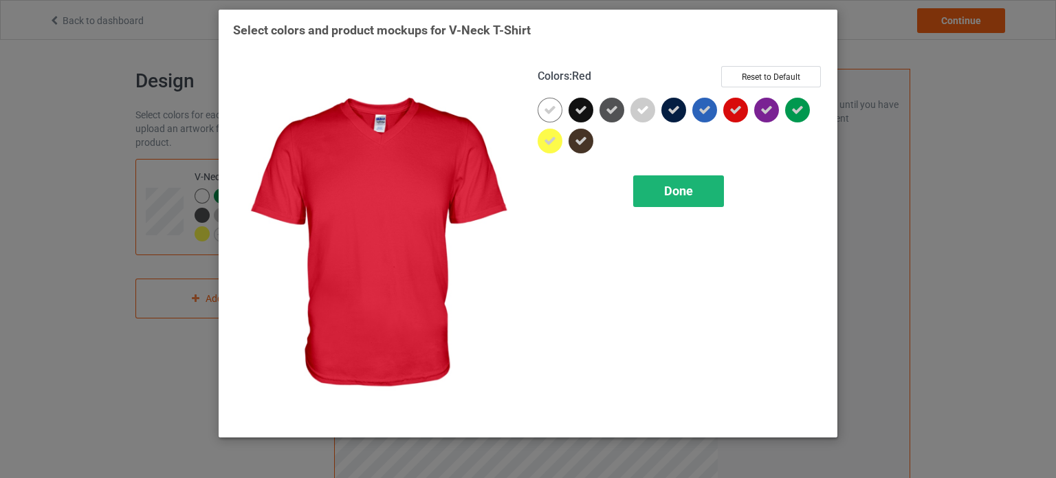
click at [671, 192] on span "Done" at bounding box center [678, 191] width 29 height 14
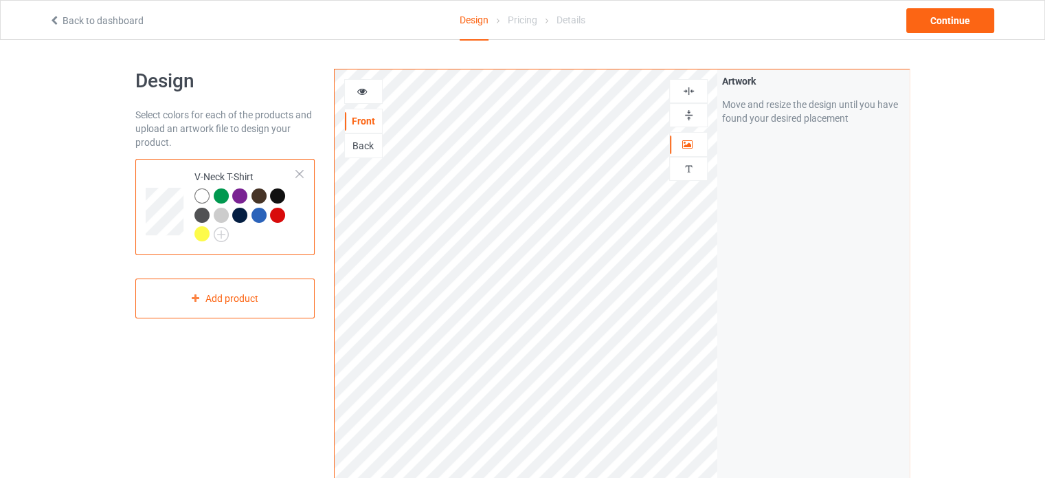
click at [274, 216] on div at bounding box center [277, 215] width 15 height 15
click at [198, 197] on div at bounding box center [202, 195] width 15 height 15
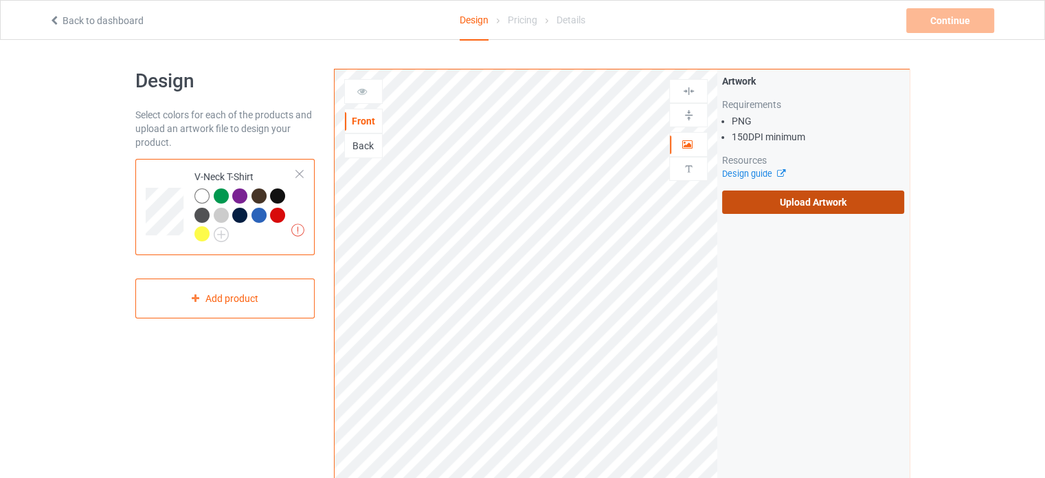
click at [757, 196] on label "Upload Artwork" at bounding box center [813, 201] width 182 height 23
click at [0, 0] on input "Upload Artwork" at bounding box center [0, 0] width 0 height 0
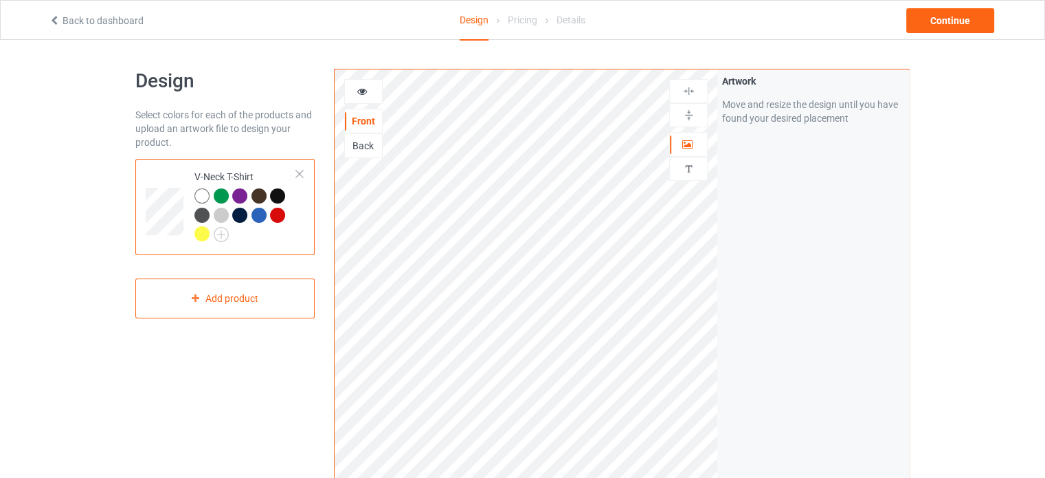
click at [203, 195] on div at bounding box center [202, 195] width 15 height 15
click at [277, 195] on div at bounding box center [277, 195] width 15 height 15
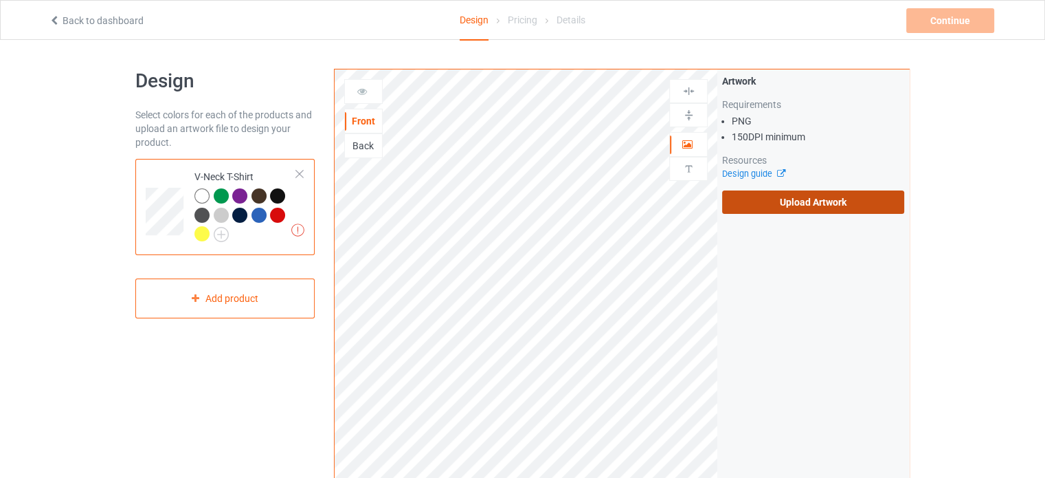
click at [775, 202] on label "Upload Artwork" at bounding box center [813, 201] width 182 height 23
click at [0, 0] on input "Upload Artwork" at bounding box center [0, 0] width 0 height 0
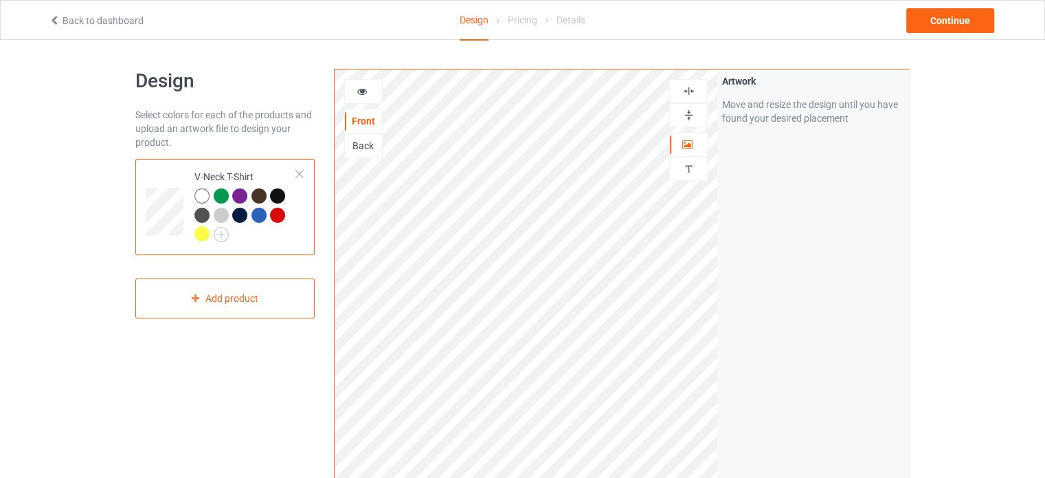
click at [199, 195] on div at bounding box center [202, 195] width 15 height 15
click at [219, 217] on div at bounding box center [221, 215] width 15 height 15
click at [201, 196] on div at bounding box center [202, 195] width 15 height 15
click at [359, 93] on icon at bounding box center [363, 90] width 12 height 10
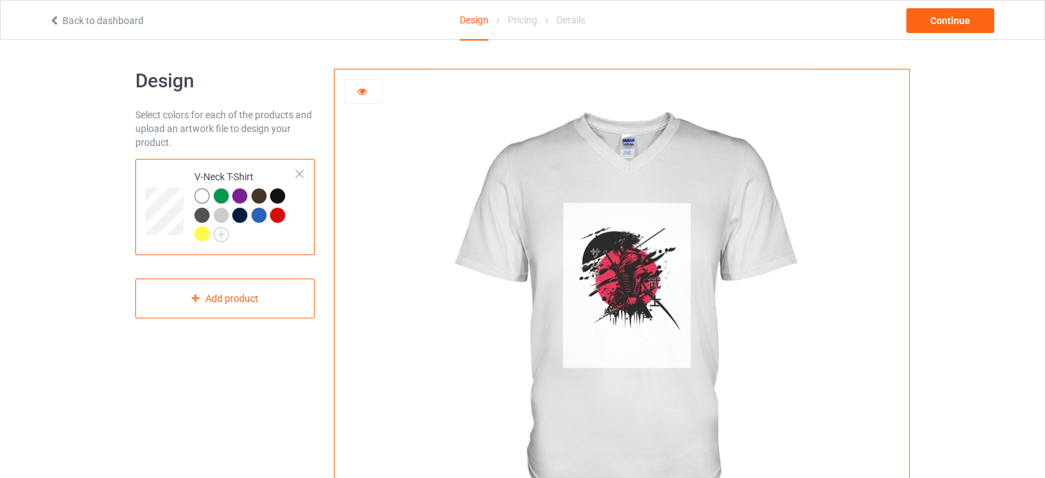
click at [282, 193] on div at bounding box center [277, 195] width 15 height 15
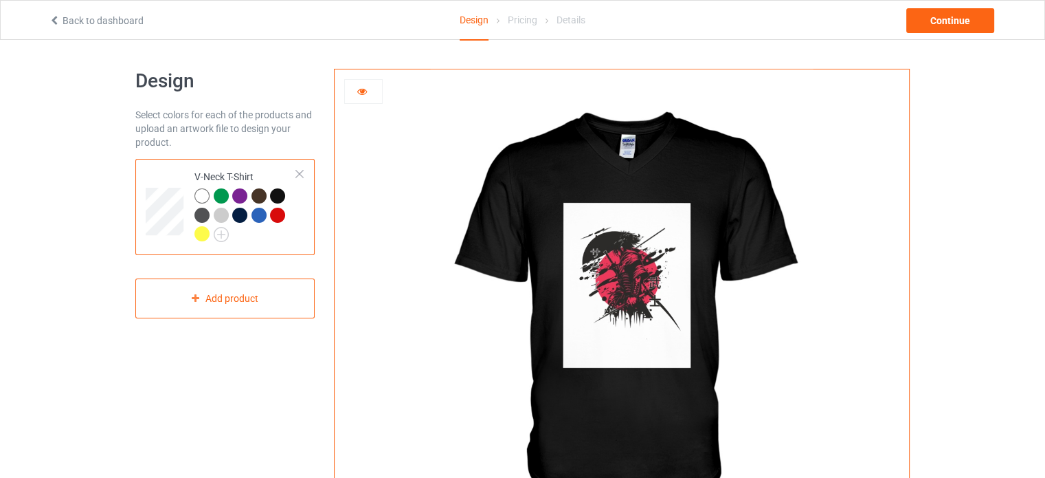
click at [362, 87] on icon at bounding box center [363, 90] width 12 height 10
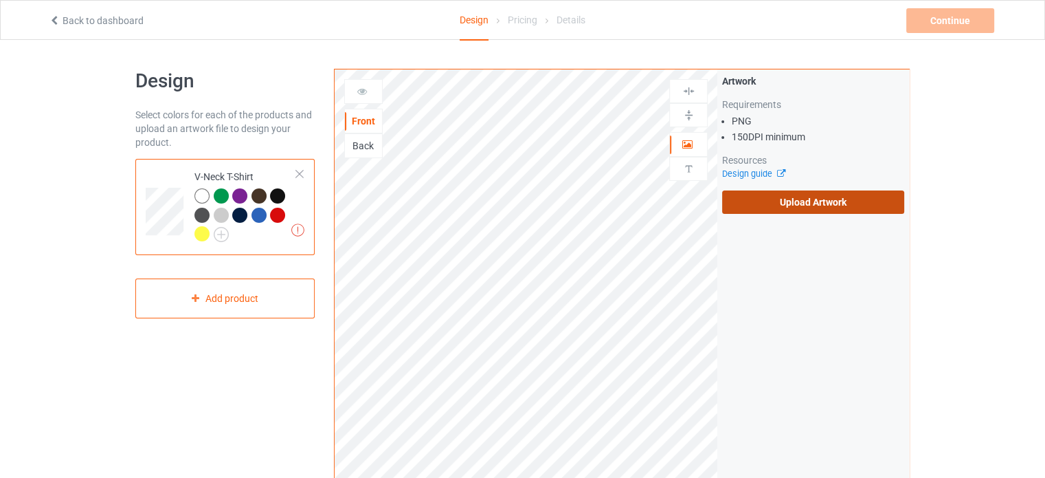
click at [745, 199] on label "Upload Artwork" at bounding box center [813, 201] width 182 height 23
click at [0, 0] on input "Upload Artwork" at bounding box center [0, 0] width 0 height 0
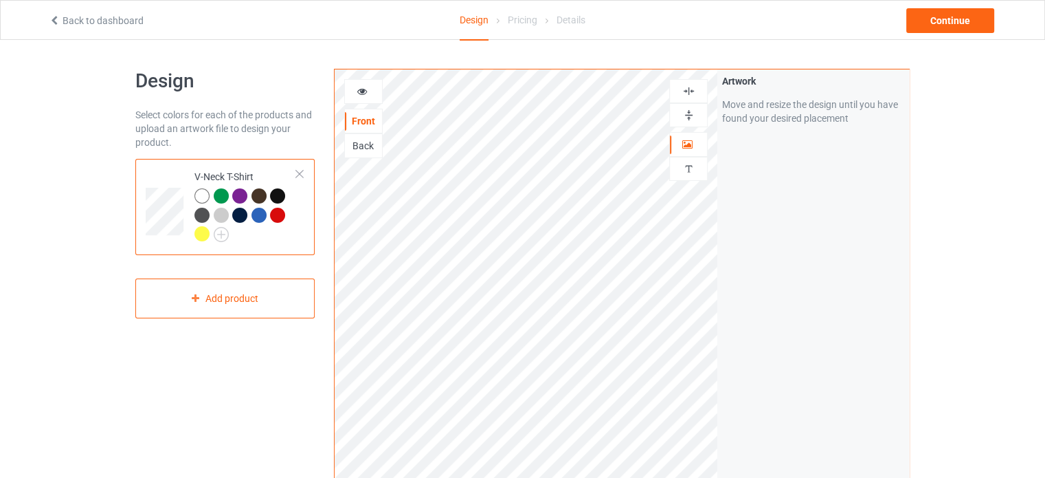
click at [364, 88] on icon at bounding box center [363, 90] width 12 height 10
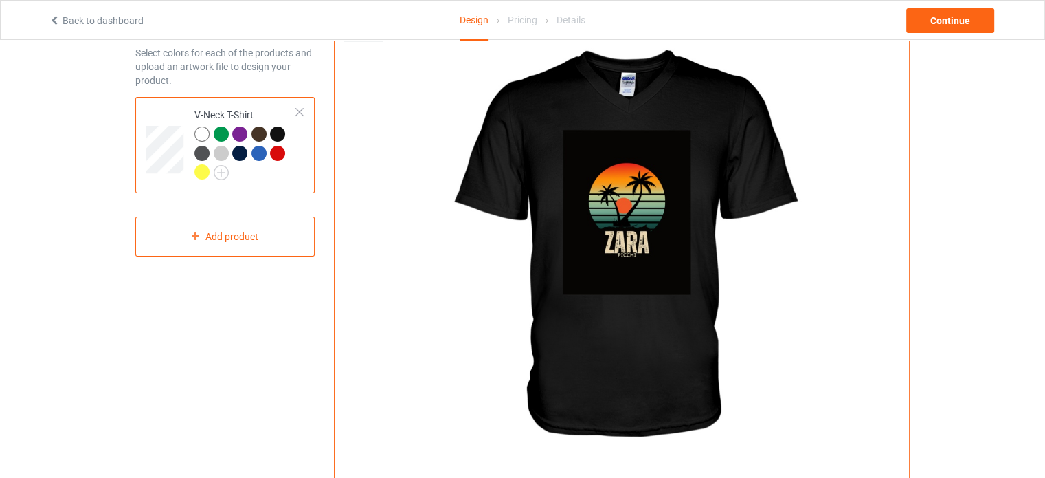
scroll to position [62, 0]
click at [951, 25] on div "Continue" at bounding box center [951, 20] width 88 height 25
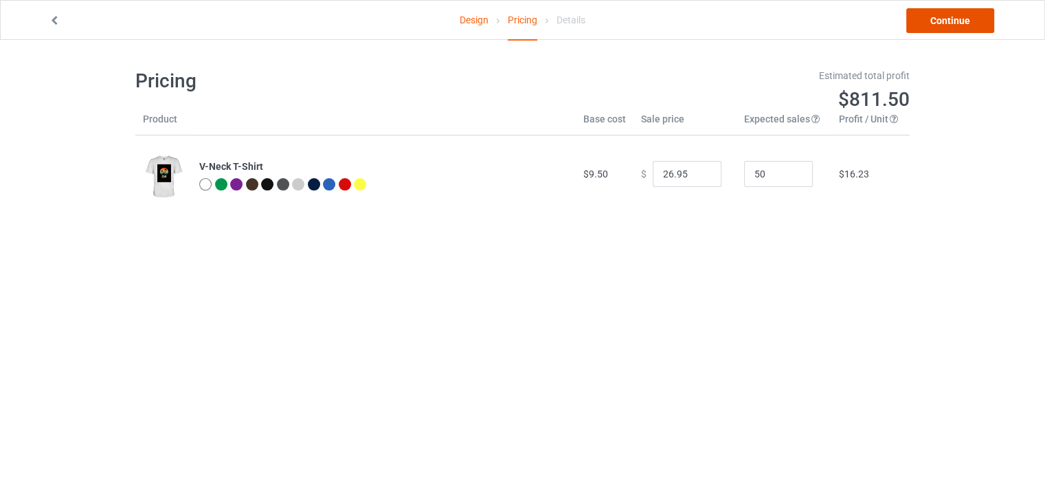
click at [925, 19] on link "Continue" at bounding box center [951, 20] width 88 height 25
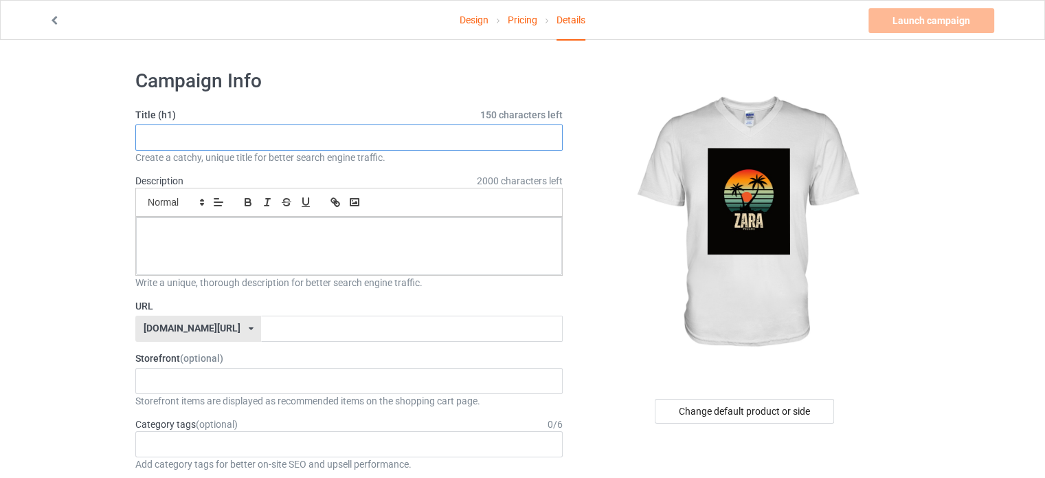
click at [393, 135] on input "text" at bounding box center [349, 137] width 428 height 26
click at [49, 21] on icon at bounding box center [55, 19] width 12 height 10
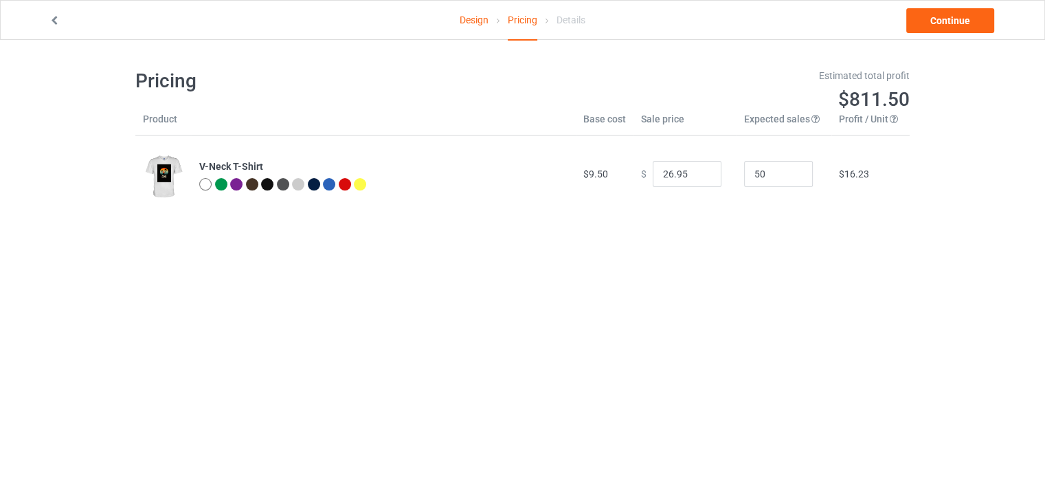
click at [49, 21] on icon at bounding box center [55, 19] width 12 height 10
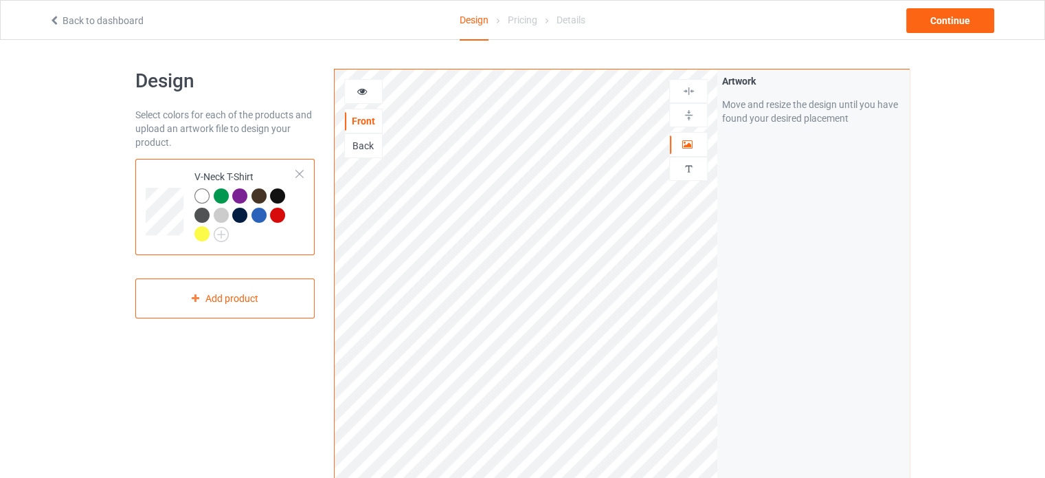
click at [49, 21] on icon at bounding box center [55, 19] width 12 height 10
